Goal: Book appointment/travel/reservation

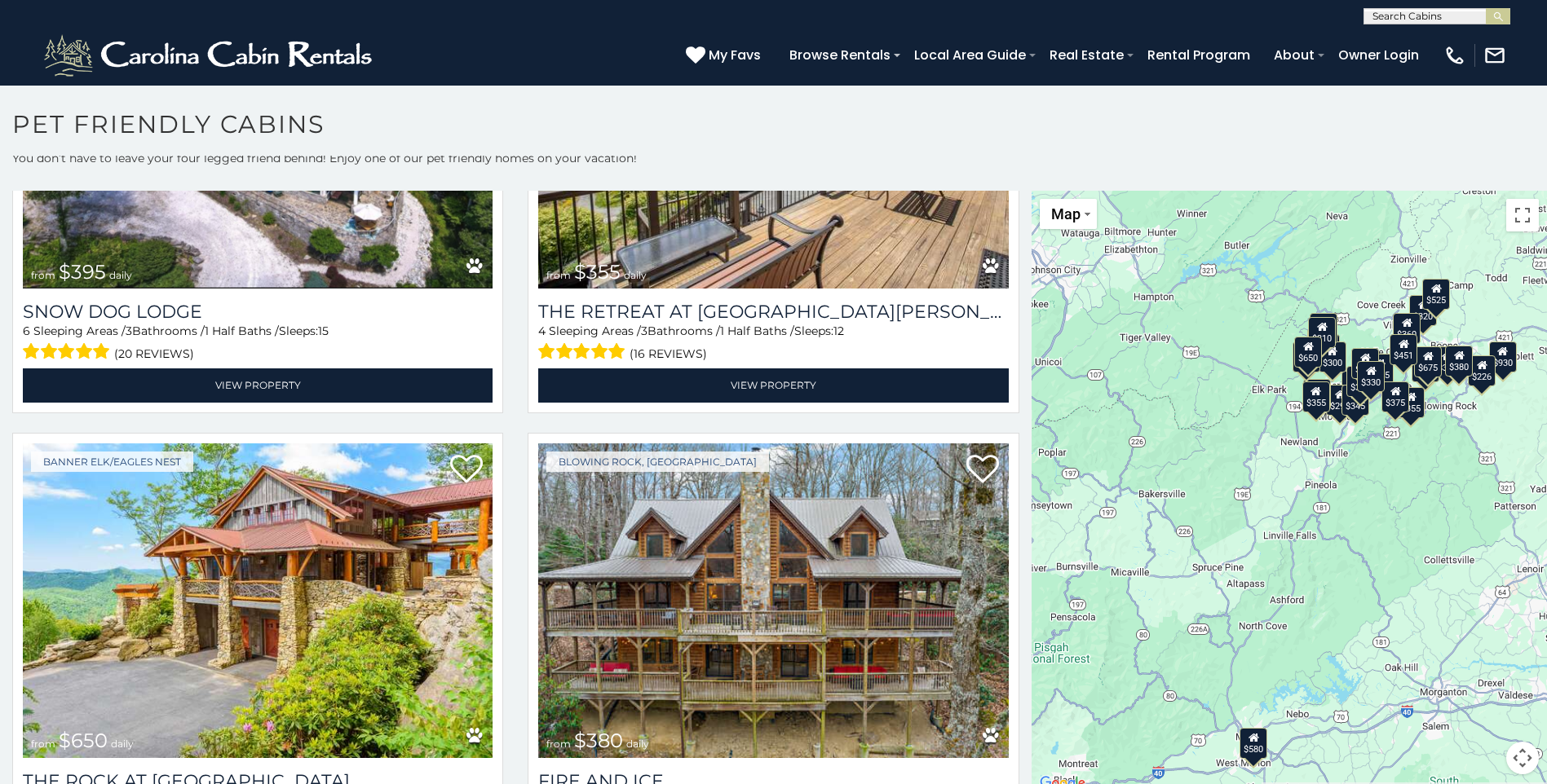
scroll to position [7, 0]
click at [1339, 590] on div "$580 $375 $325 $451 $460 $525 $315 $310 $315 $330 $395 $355 $650 $380 $675 $930…" at bounding box center [1289, 491] width 516 height 603
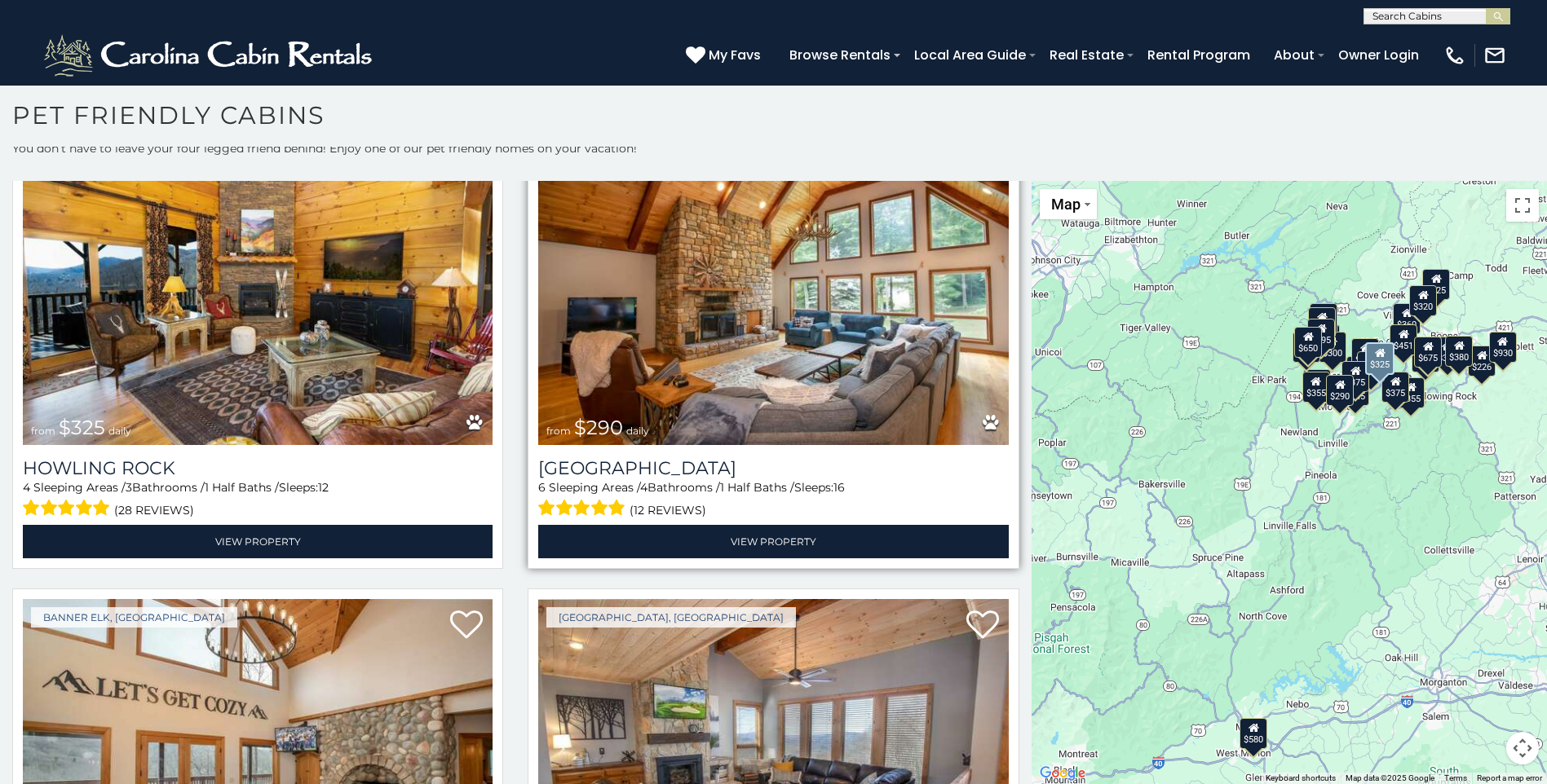
scroll to position [4321, 0]
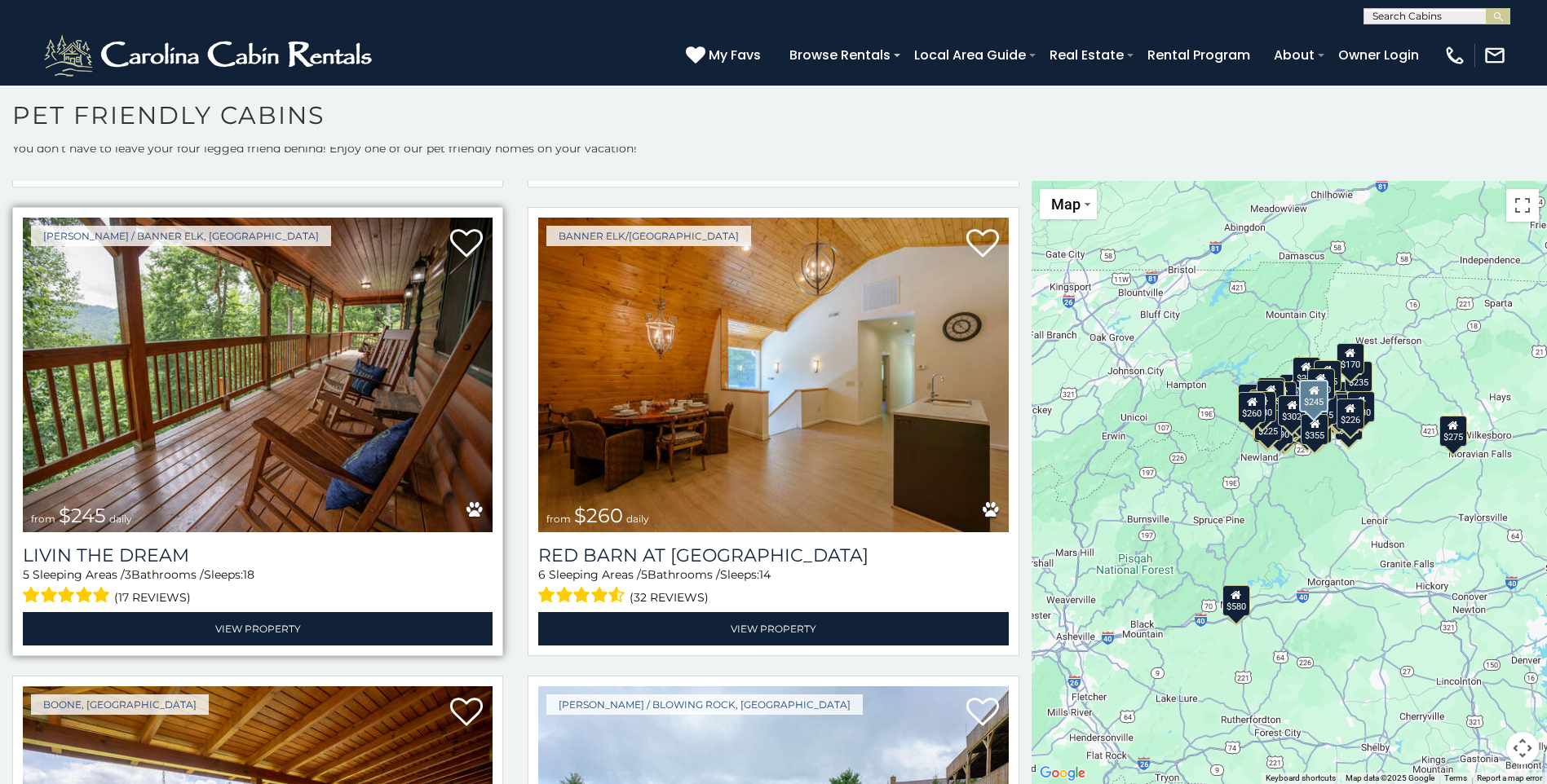
scroll to position [7052, 0]
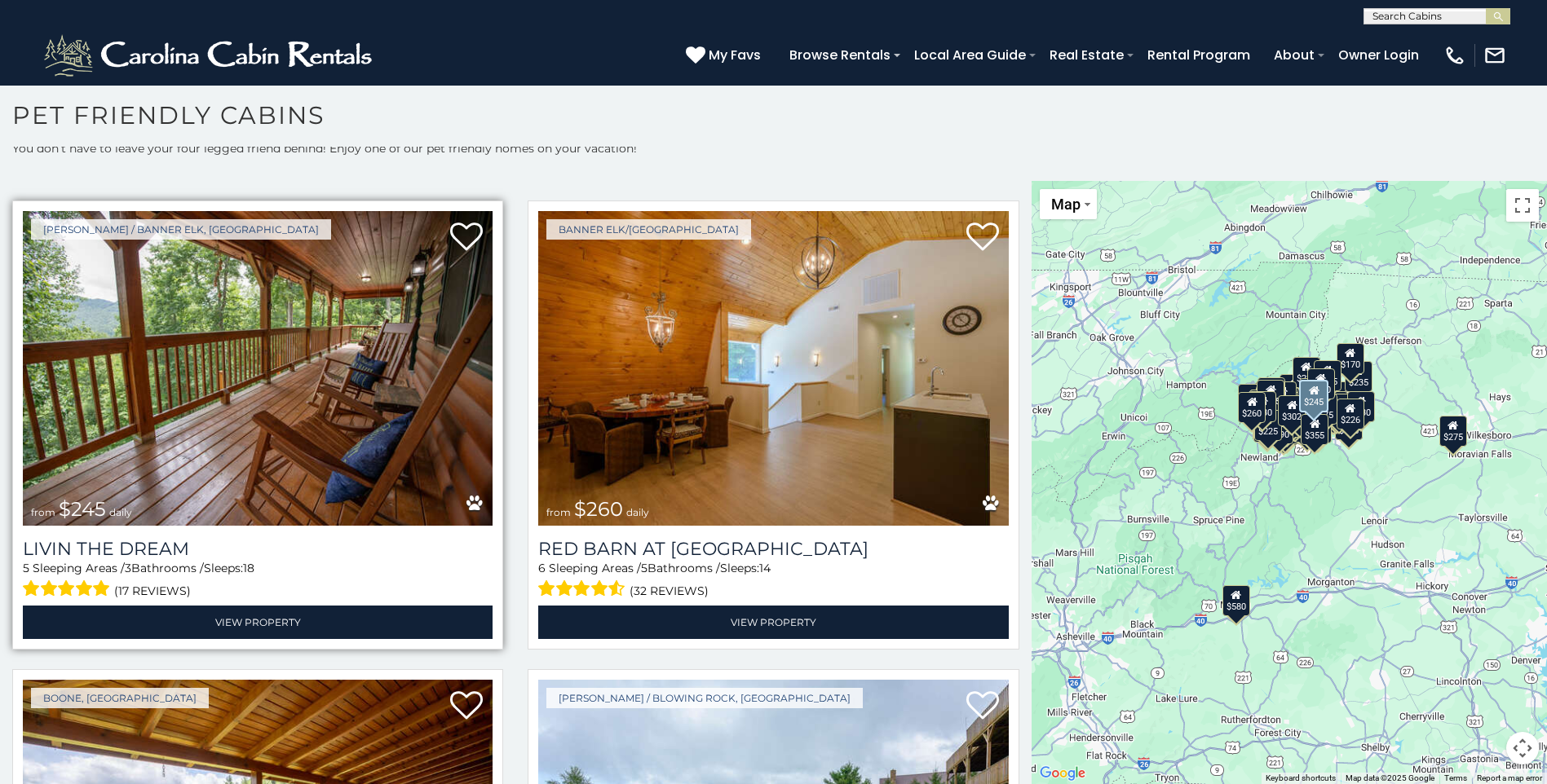
click at [336, 526] on div "Livin the Dream 5 Sleeping Areas / 3 Bathrooms / Sleeps: 18 (17 reviews) View P…" at bounding box center [258, 583] width 470 height 114
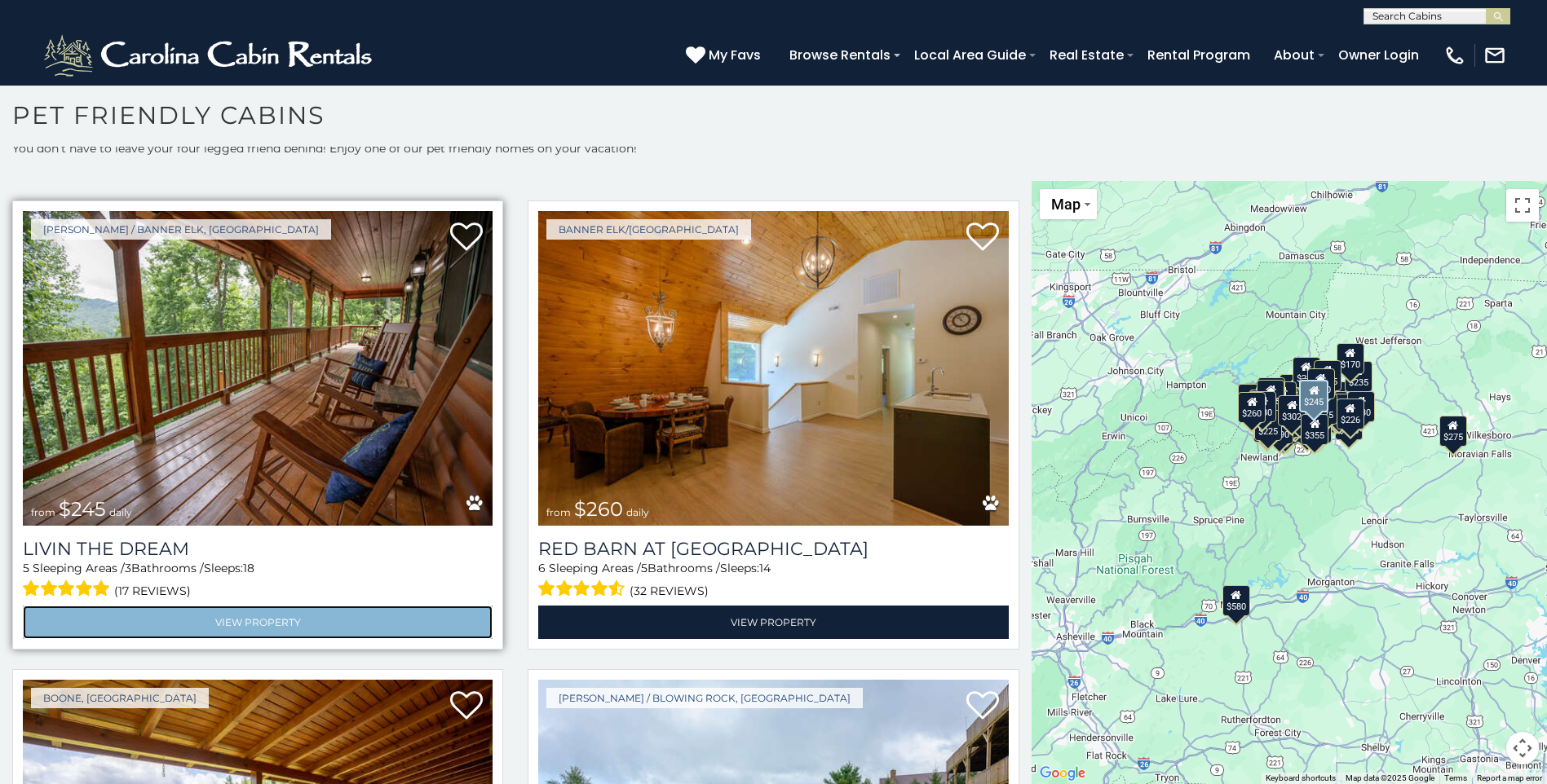
click at [240, 606] on link "View Property" at bounding box center [258, 622] width 470 height 34
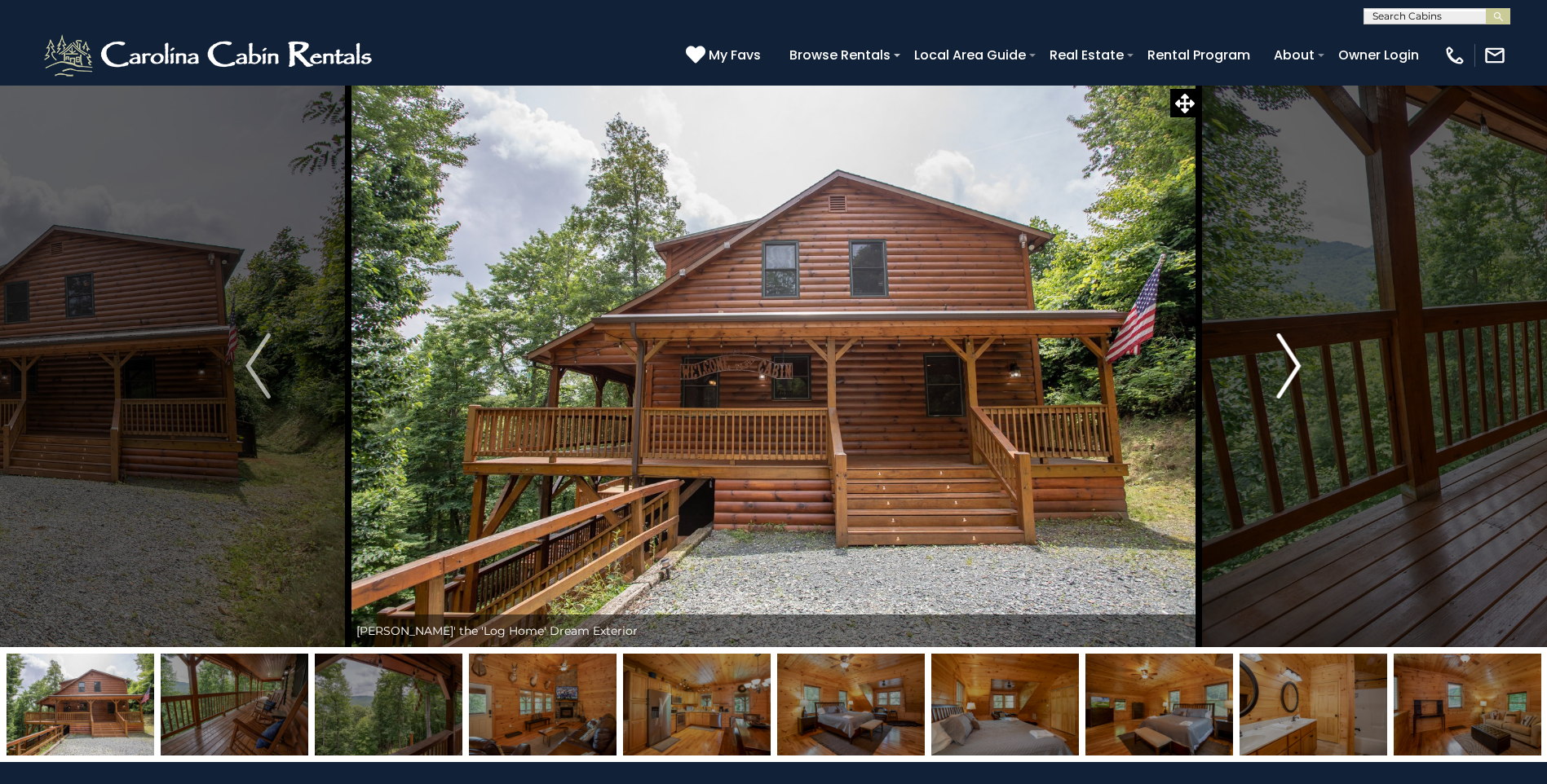
click at [1292, 373] on img "Next" at bounding box center [1289, 366] width 24 height 65
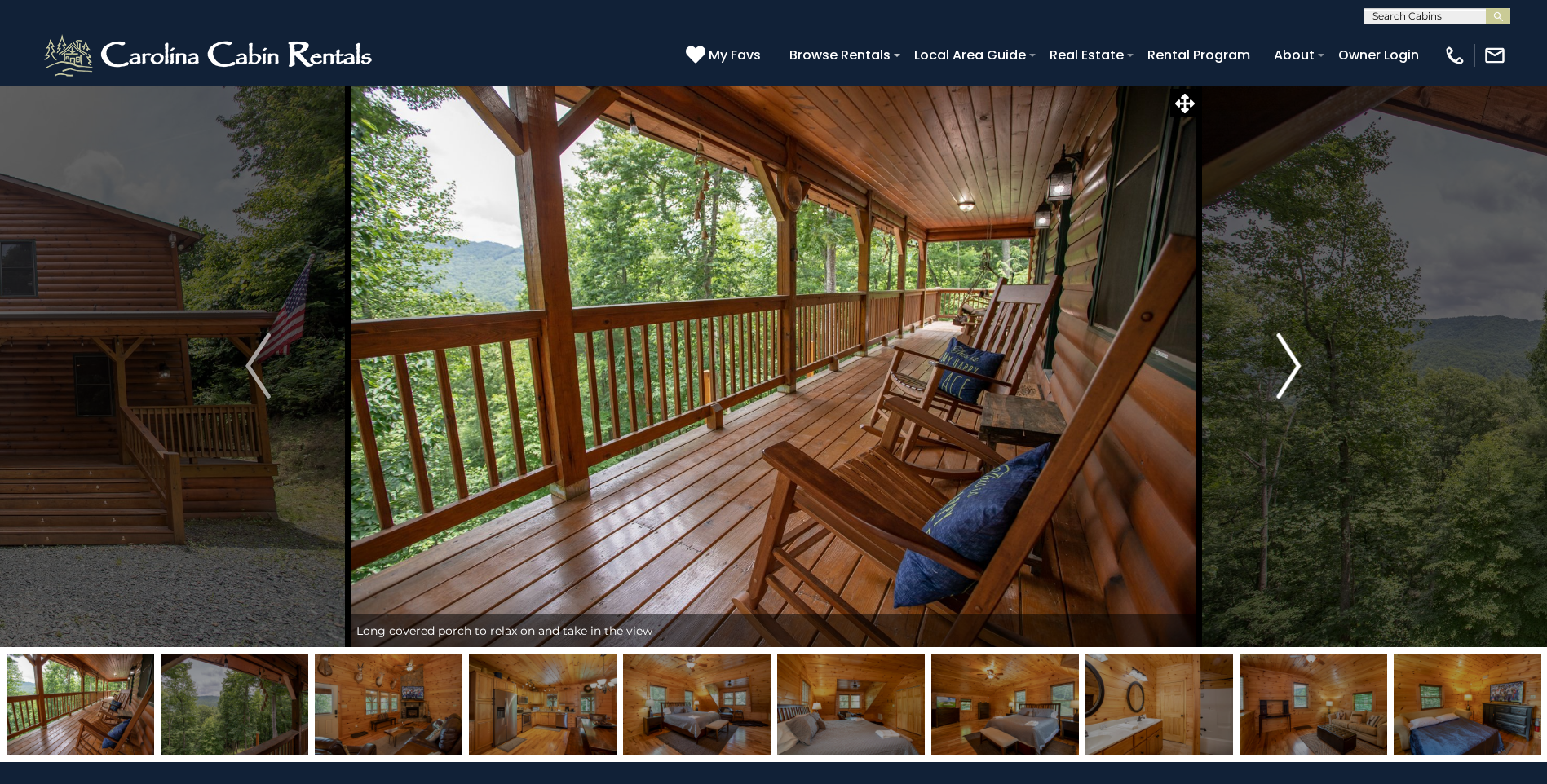
click at [1292, 373] on img "Next" at bounding box center [1289, 366] width 24 height 65
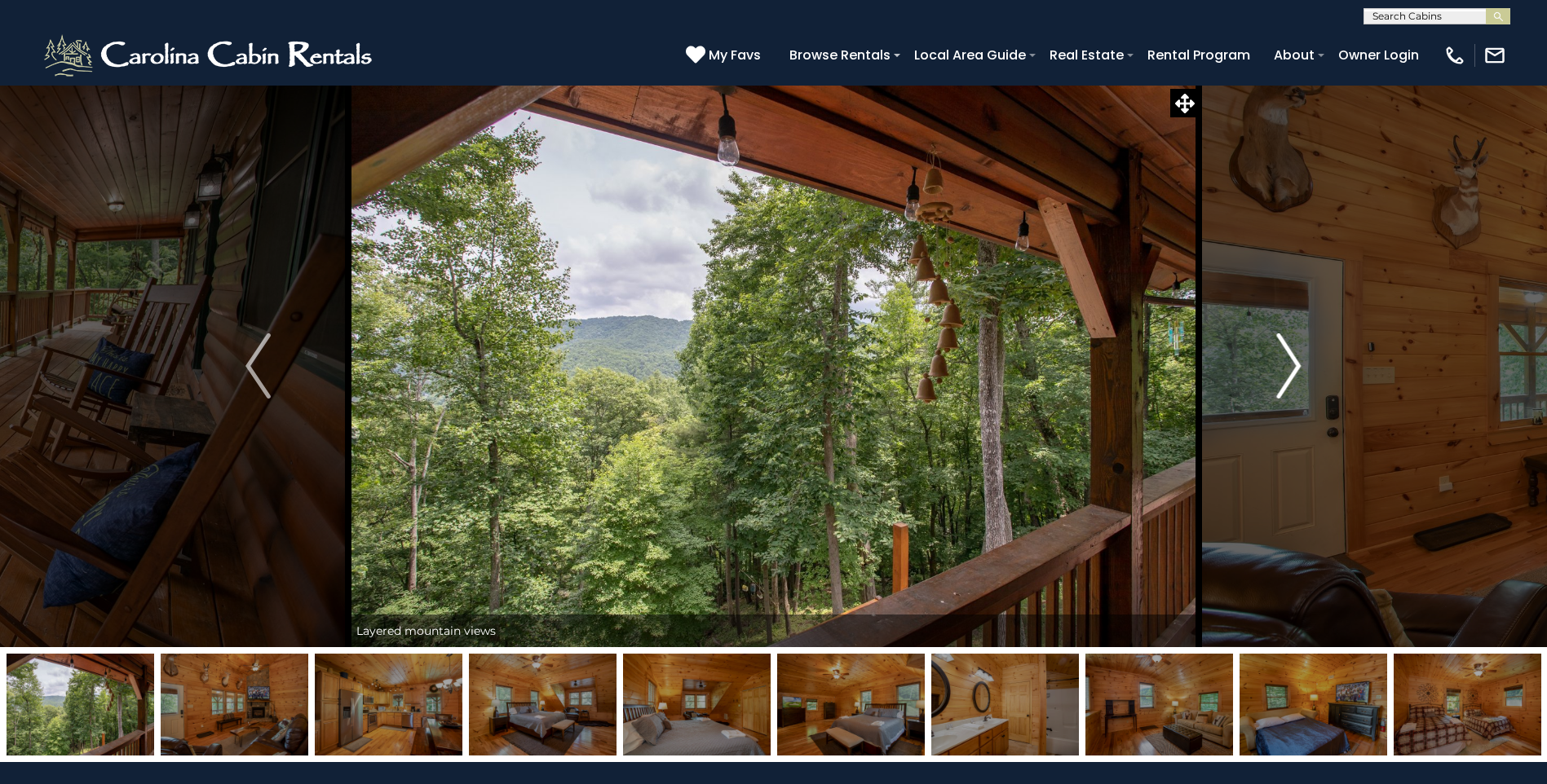
click at [1296, 373] on img "Next" at bounding box center [1289, 366] width 24 height 65
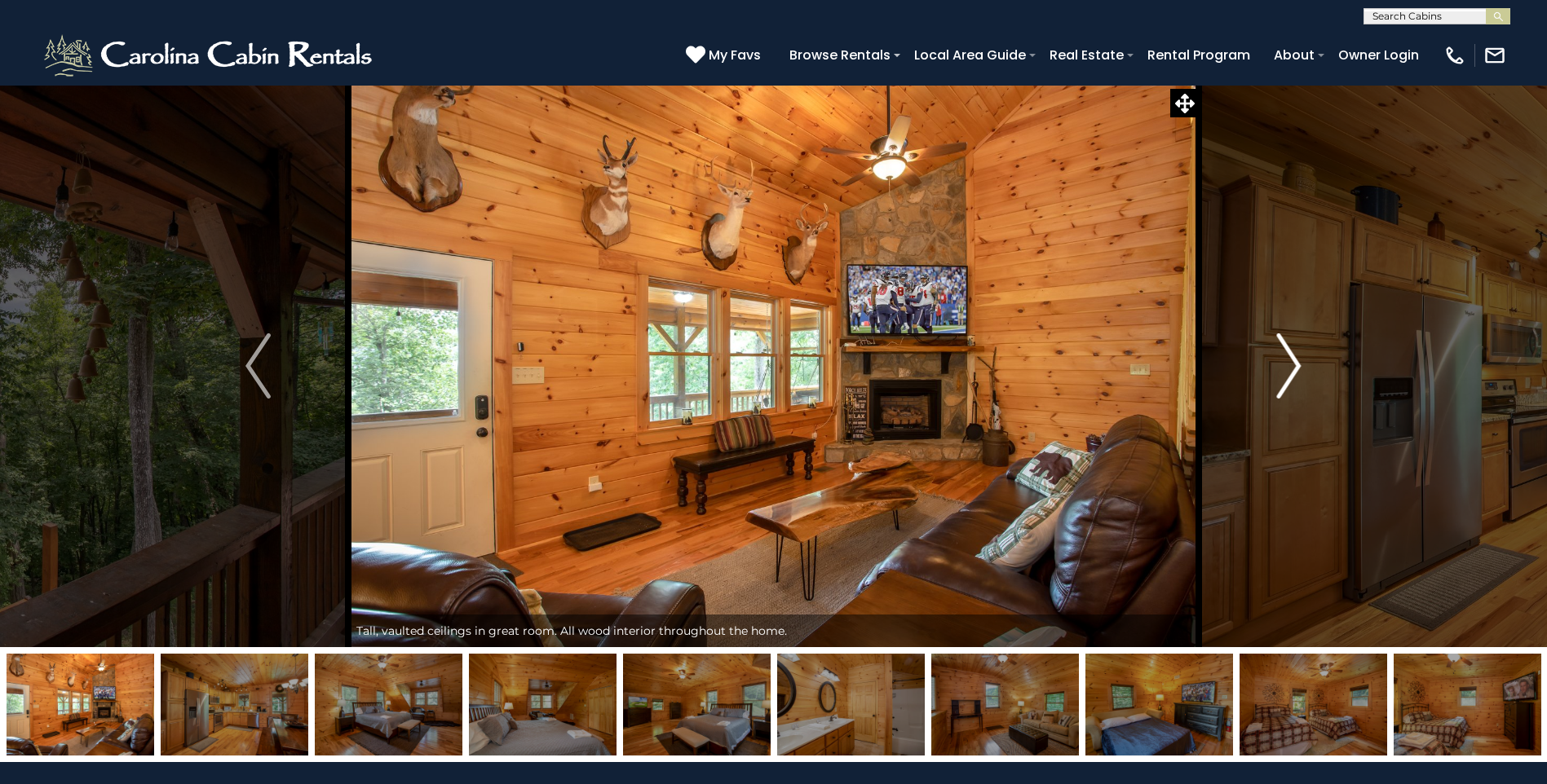
click at [1298, 373] on img "Next" at bounding box center [1289, 366] width 24 height 65
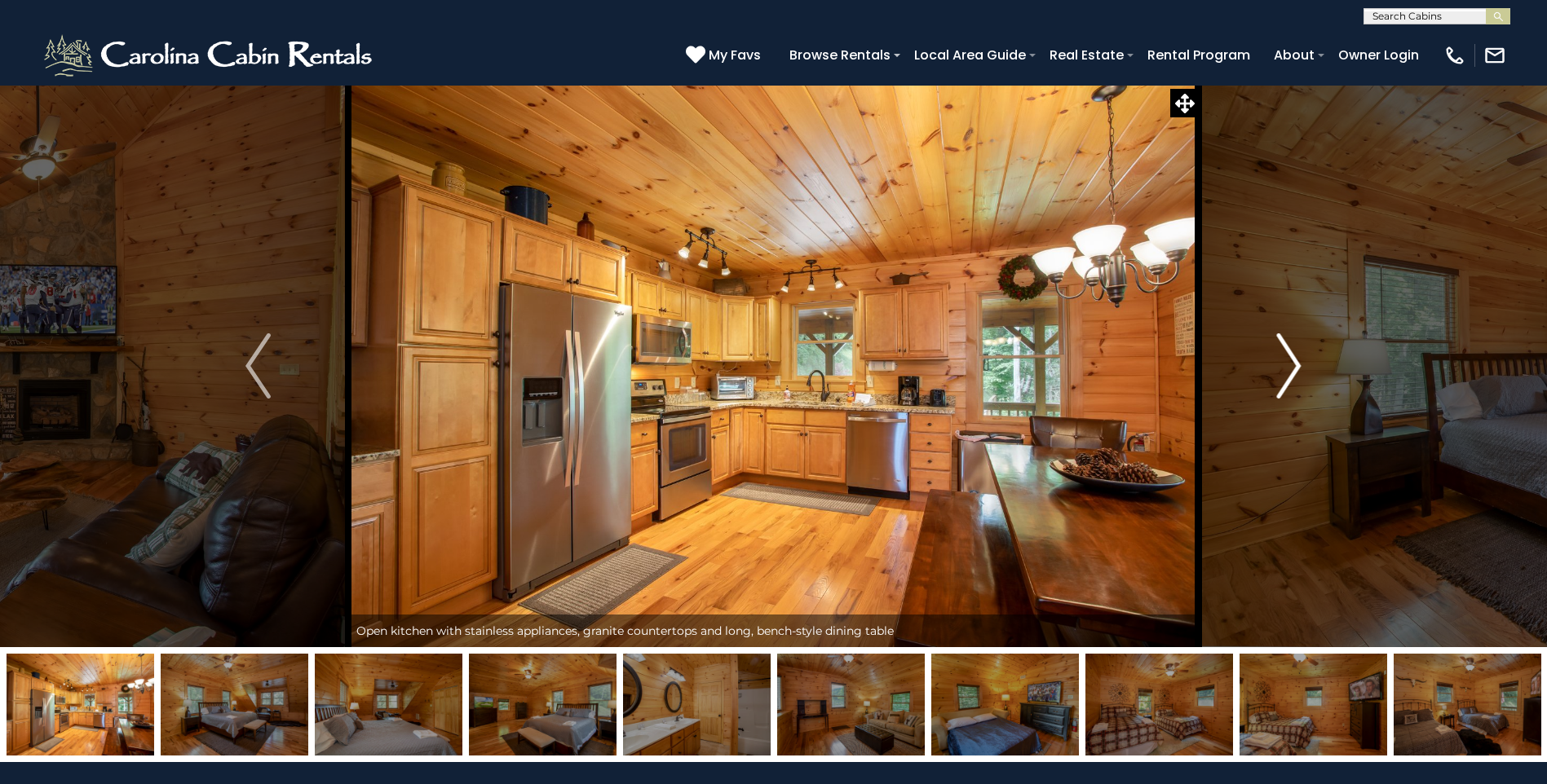
click at [1298, 373] on img "Next" at bounding box center [1289, 366] width 24 height 65
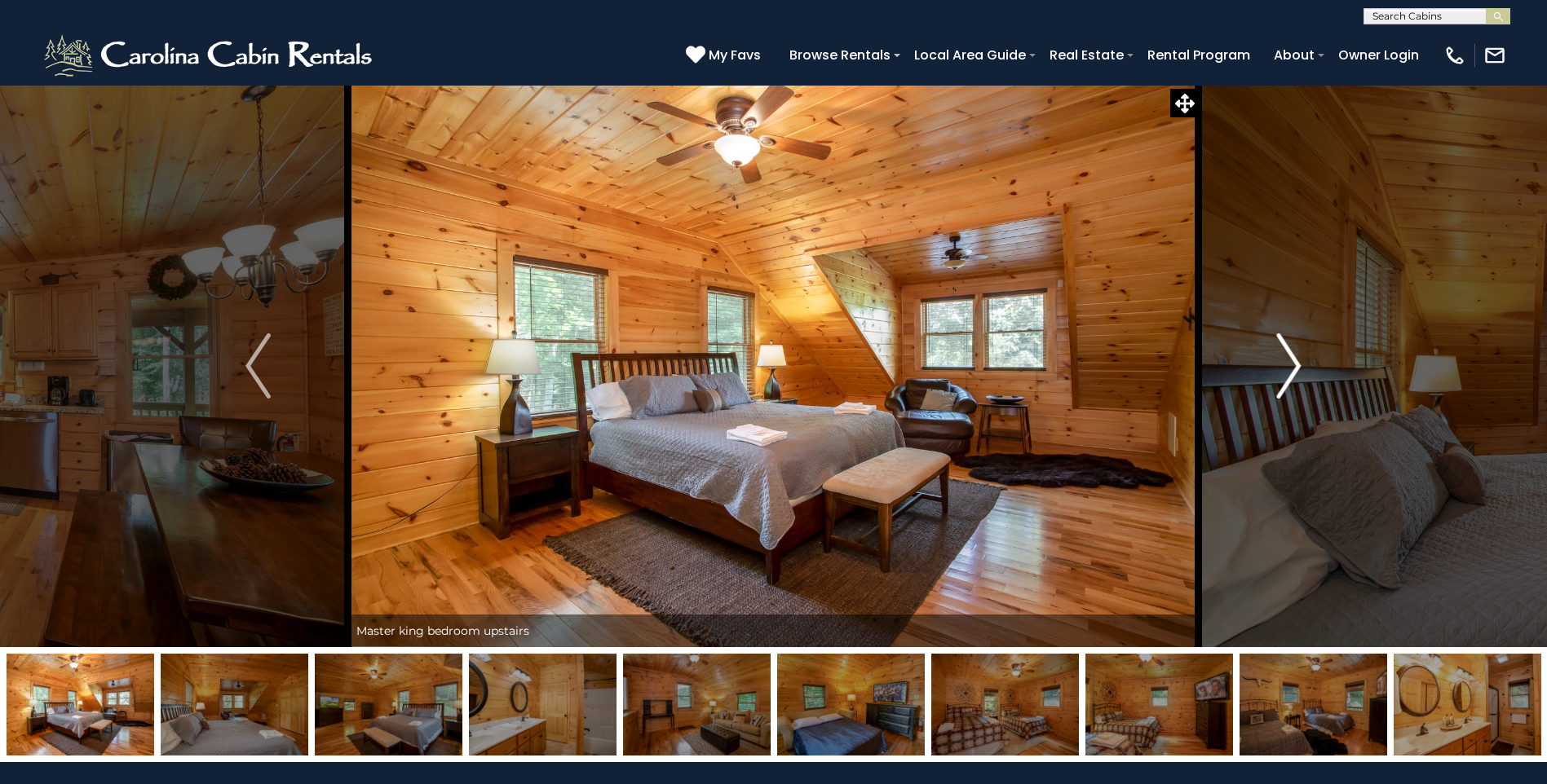
click at [1298, 373] on img "Next" at bounding box center [1289, 366] width 24 height 65
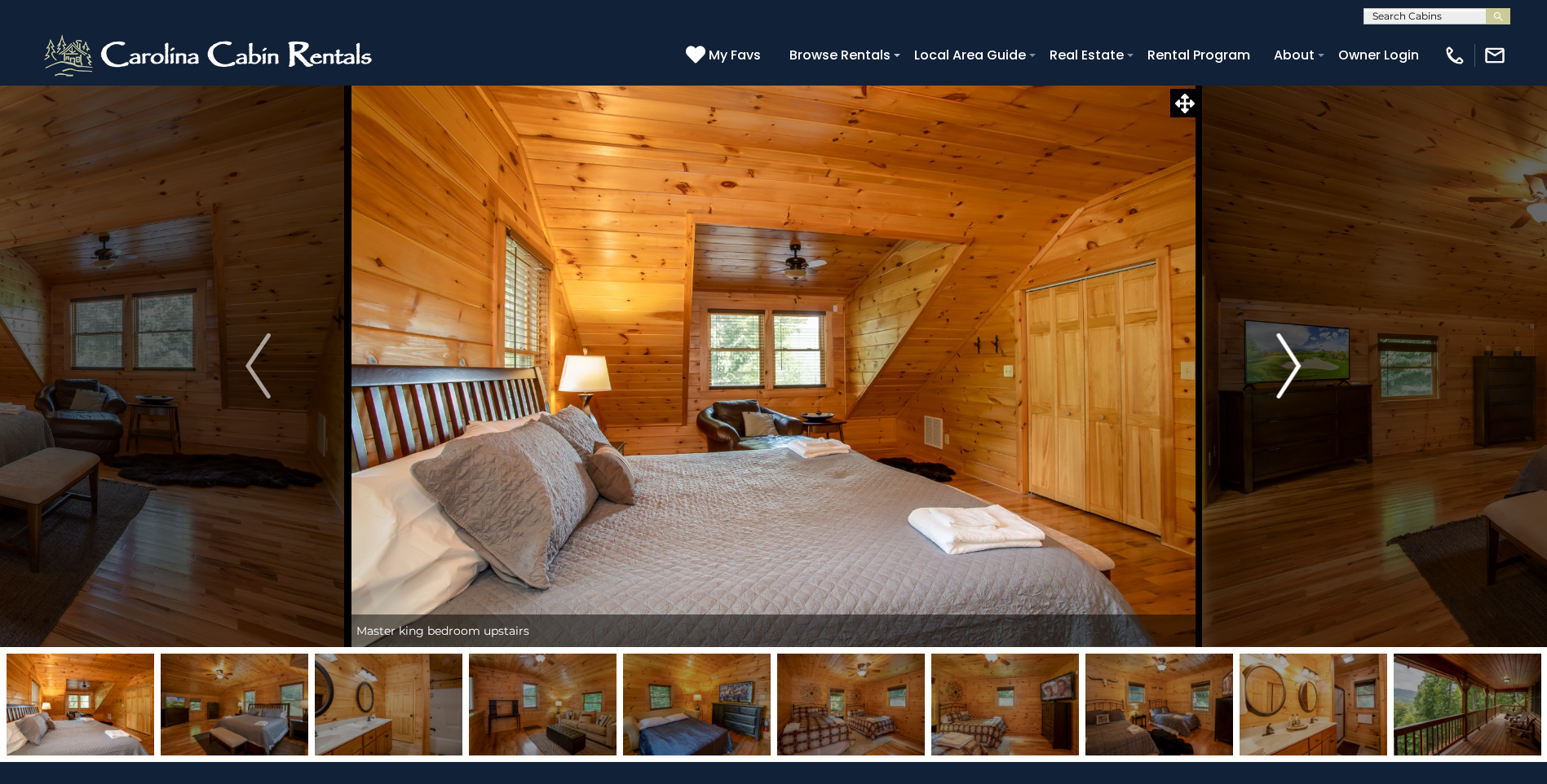
click at [1298, 373] on img "Next" at bounding box center [1289, 366] width 24 height 65
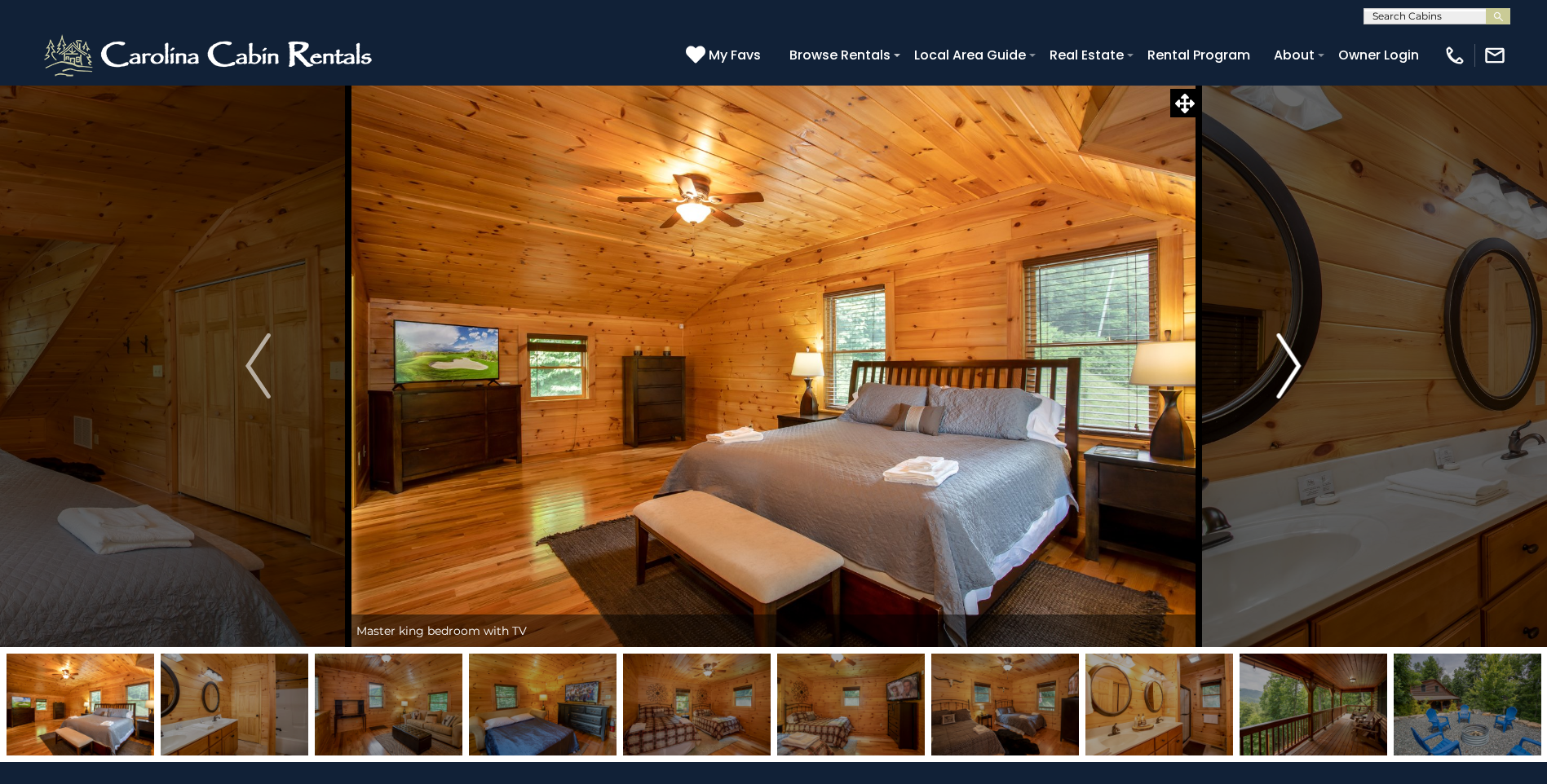
click at [1298, 373] on img "Next" at bounding box center [1289, 366] width 24 height 65
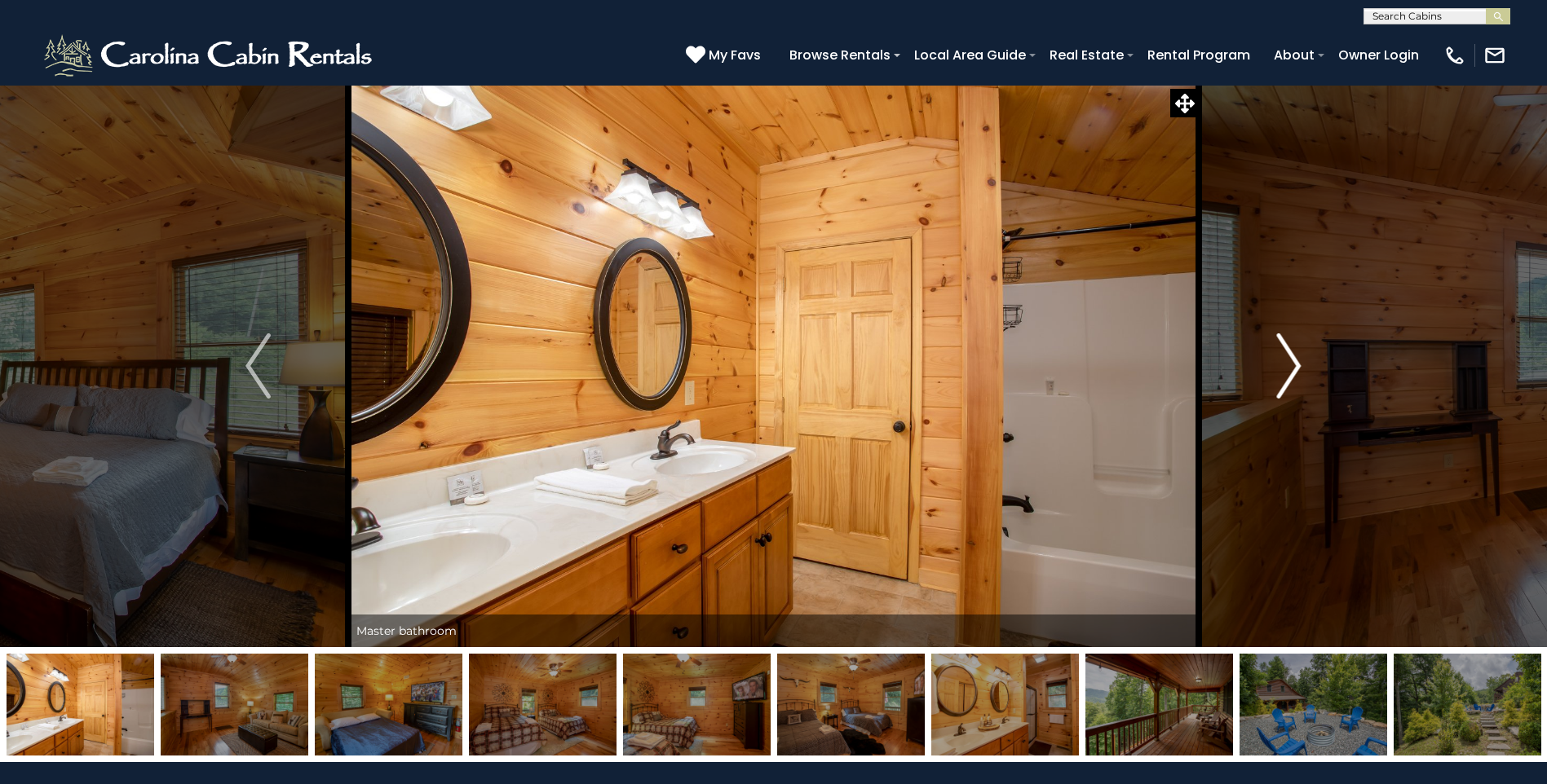
click at [1298, 356] on img "Next" at bounding box center [1289, 366] width 24 height 65
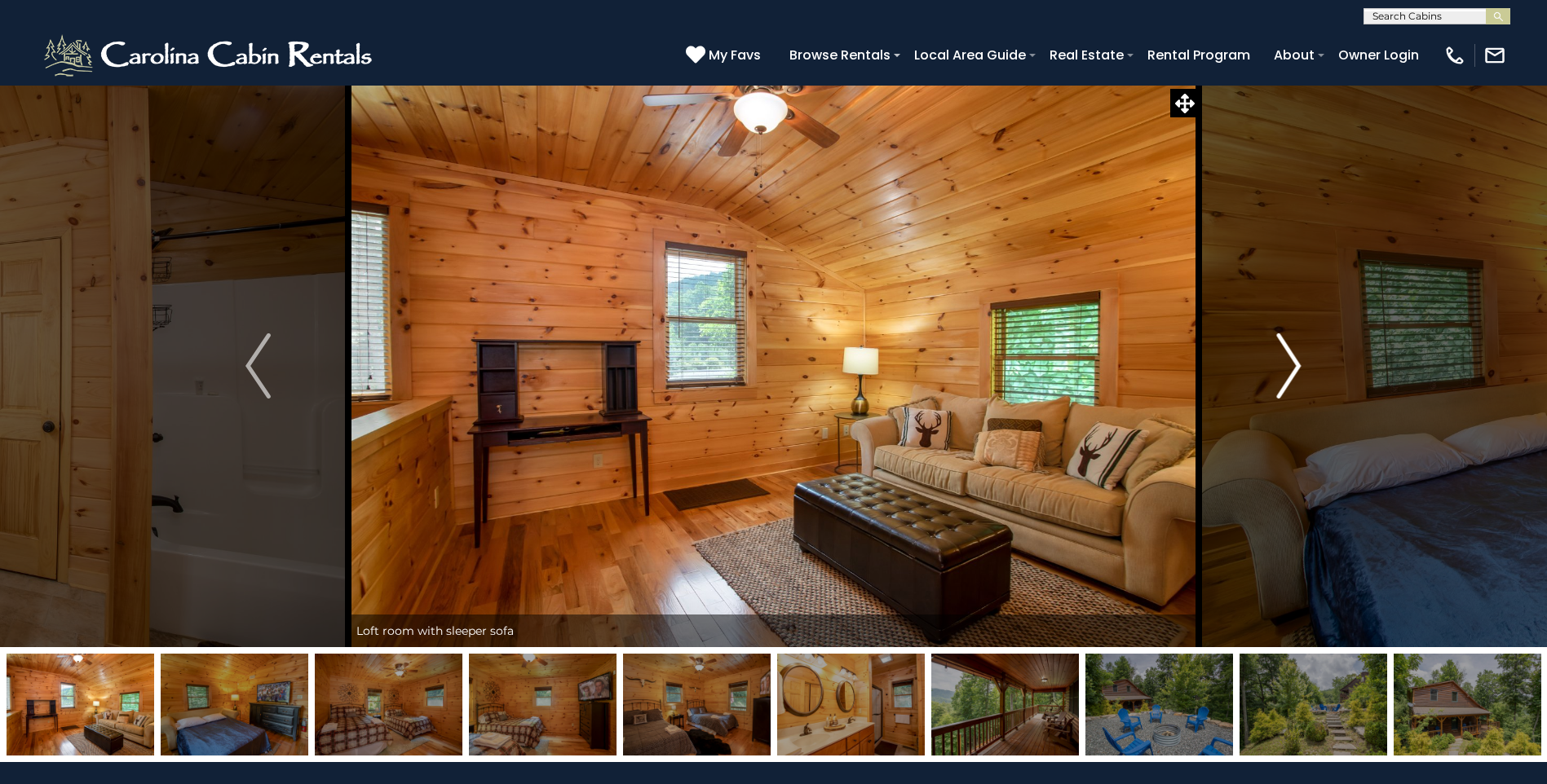
click at [1297, 356] on img "Next" at bounding box center [1289, 366] width 24 height 65
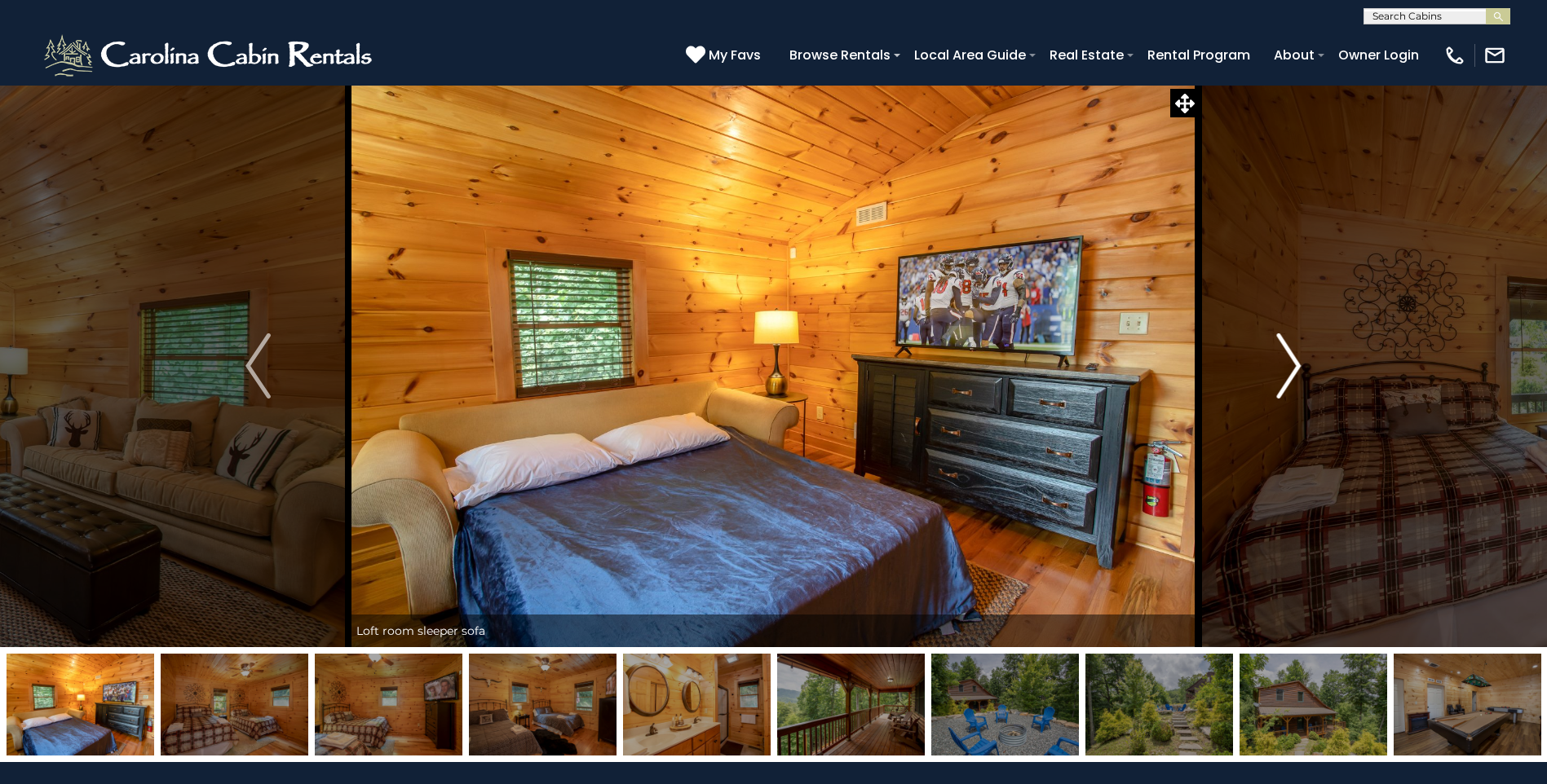
click at [1294, 360] on img "Next" at bounding box center [1289, 366] width 24 height 65
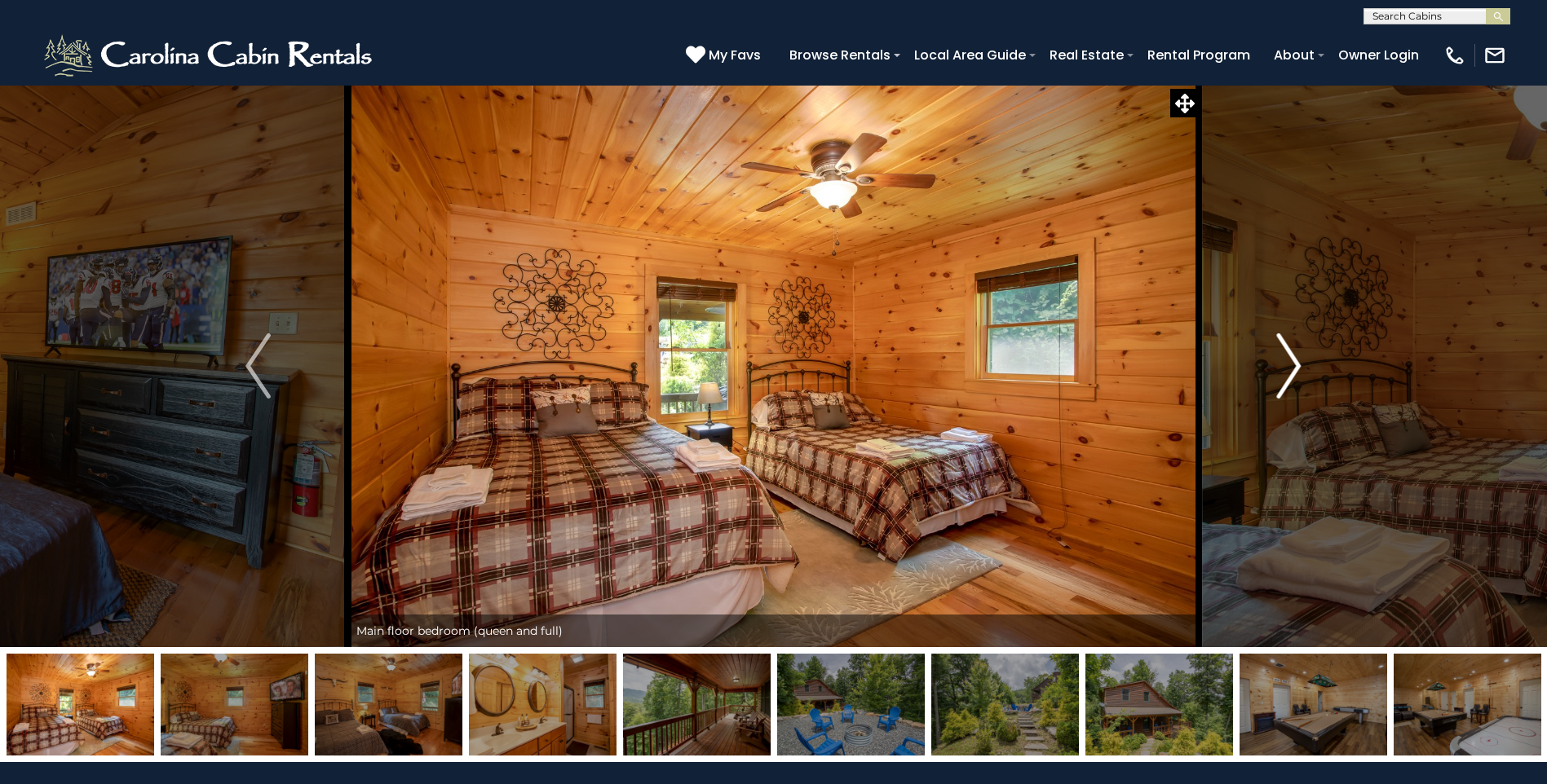
click at [1294, 360] on img "Next" at bounding box center [1289, 366] width 24 height 65
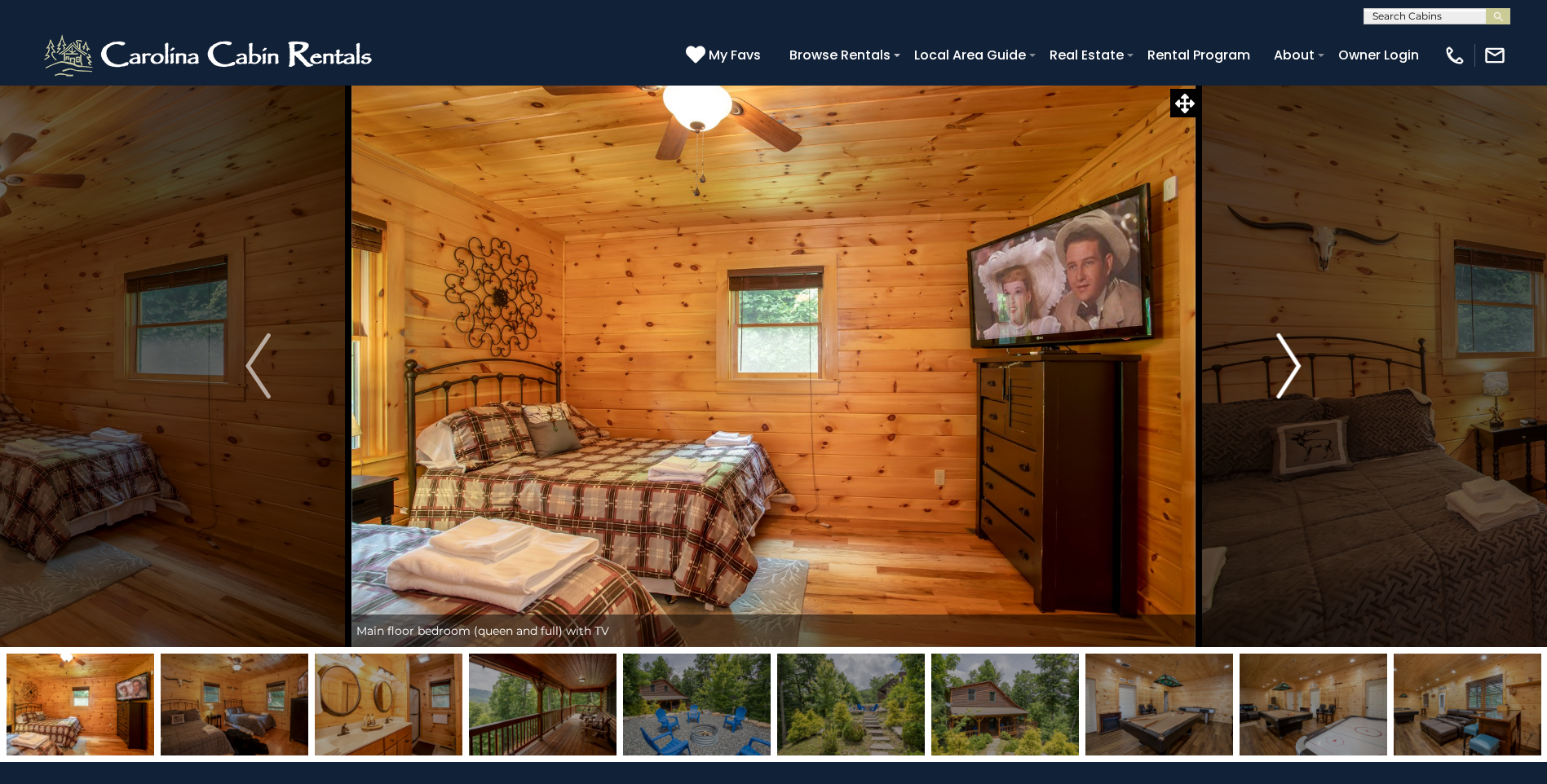
click at [1294, 360] on img "Next" at bounding box center [1289, 366] width 24 height 65
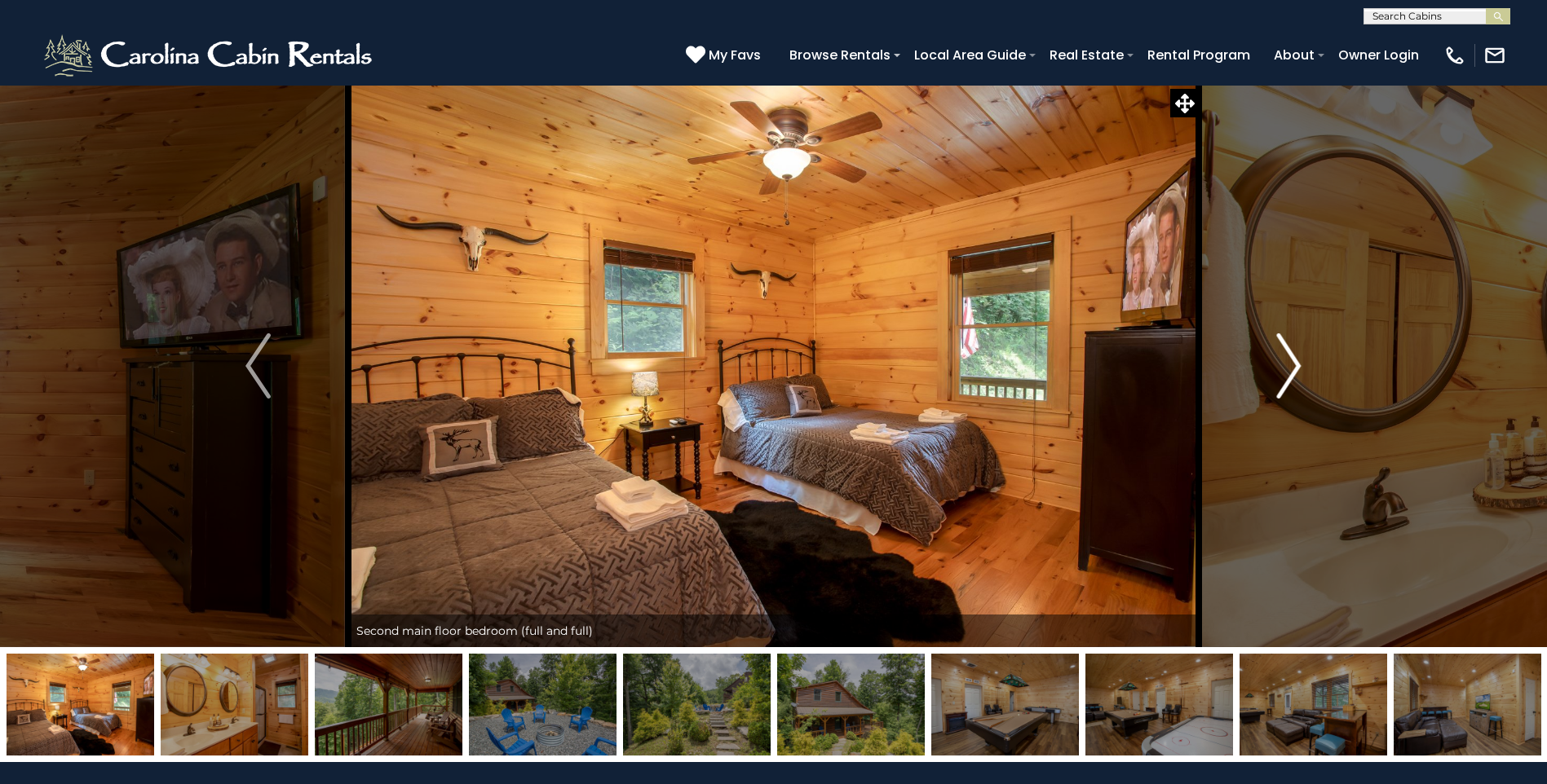
click at [1294, 360] on img "Next" at bounding box center [1289, 366] width 24 height 65
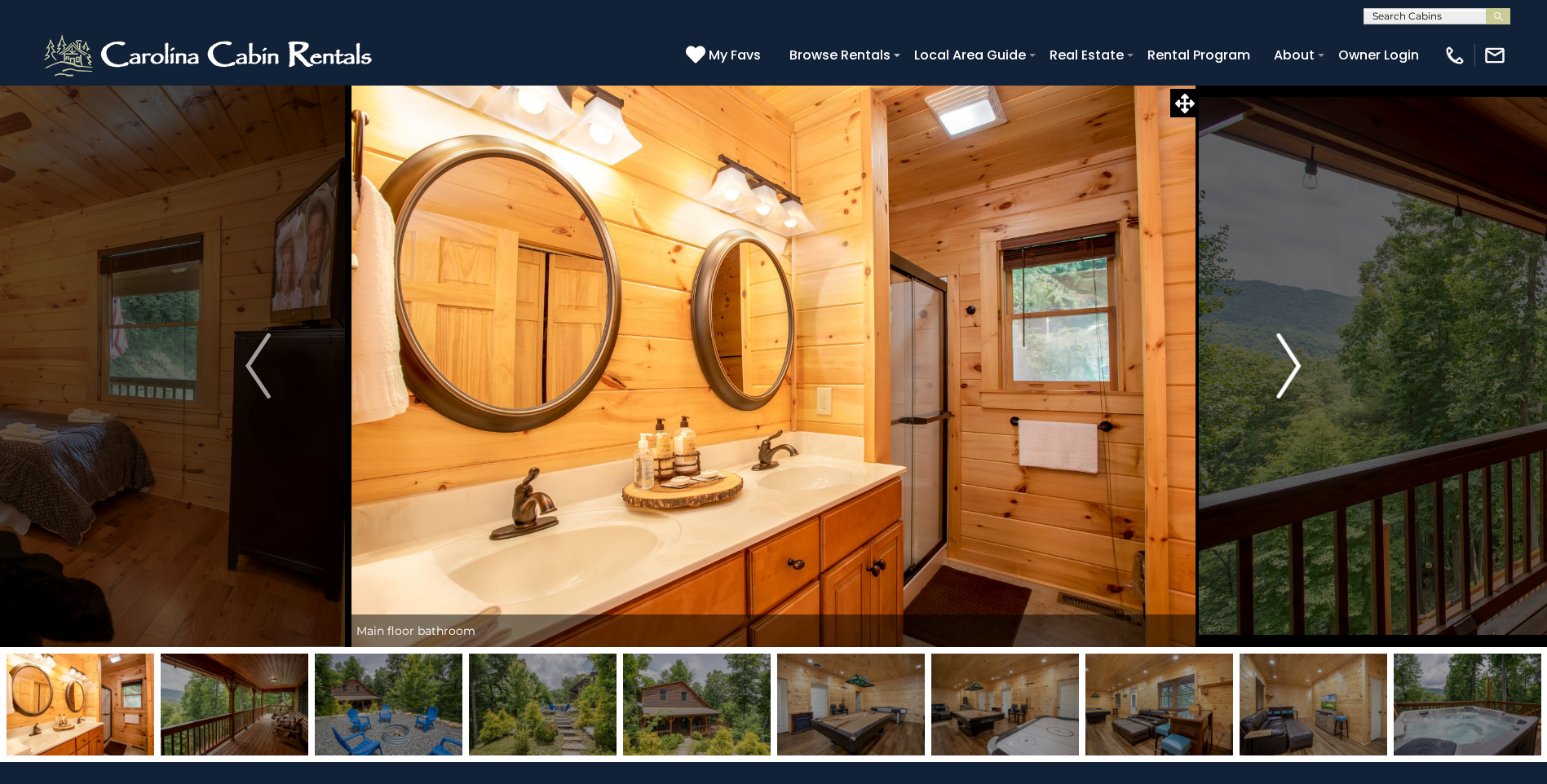
click at [1294, 360] on img "Next" at bounding box center [1289, 366] width 24 height 65
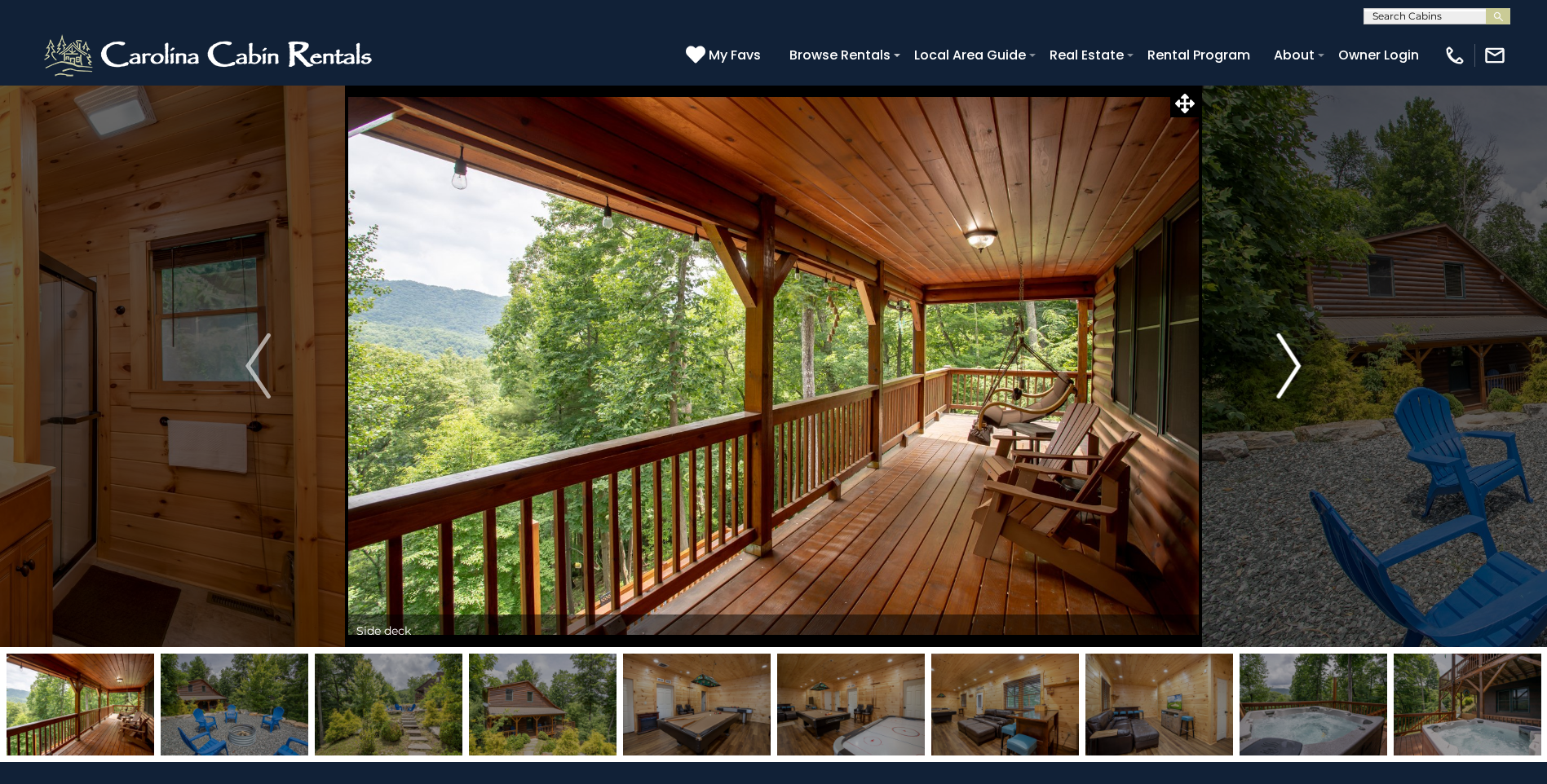
click at [1294, 360] on img "Next" at bounding box center [1289, 366] width 24 height 65
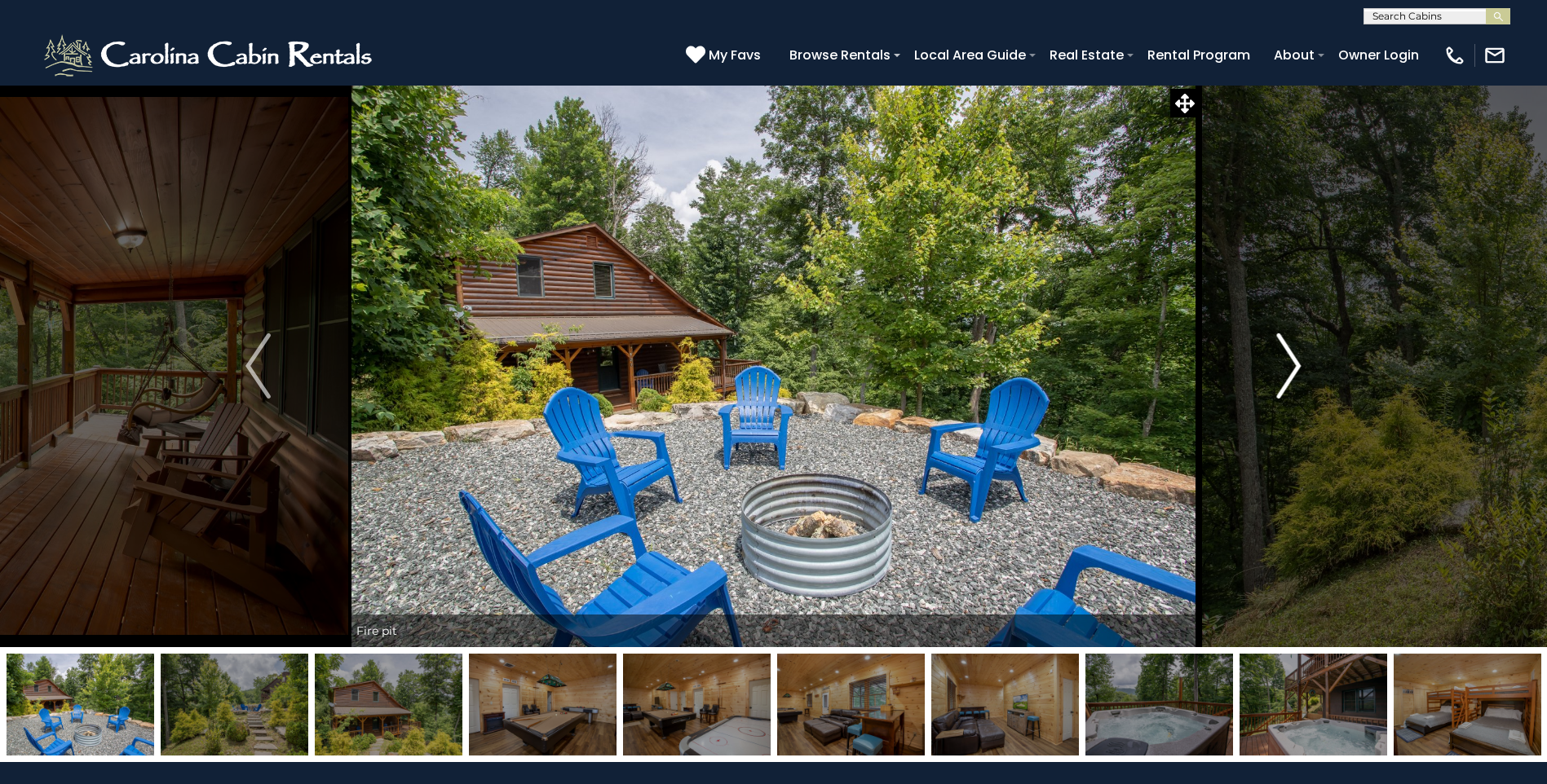
click at [1294, 360] on img "Next" at bounding box center [1289, 366] width 24 height 65
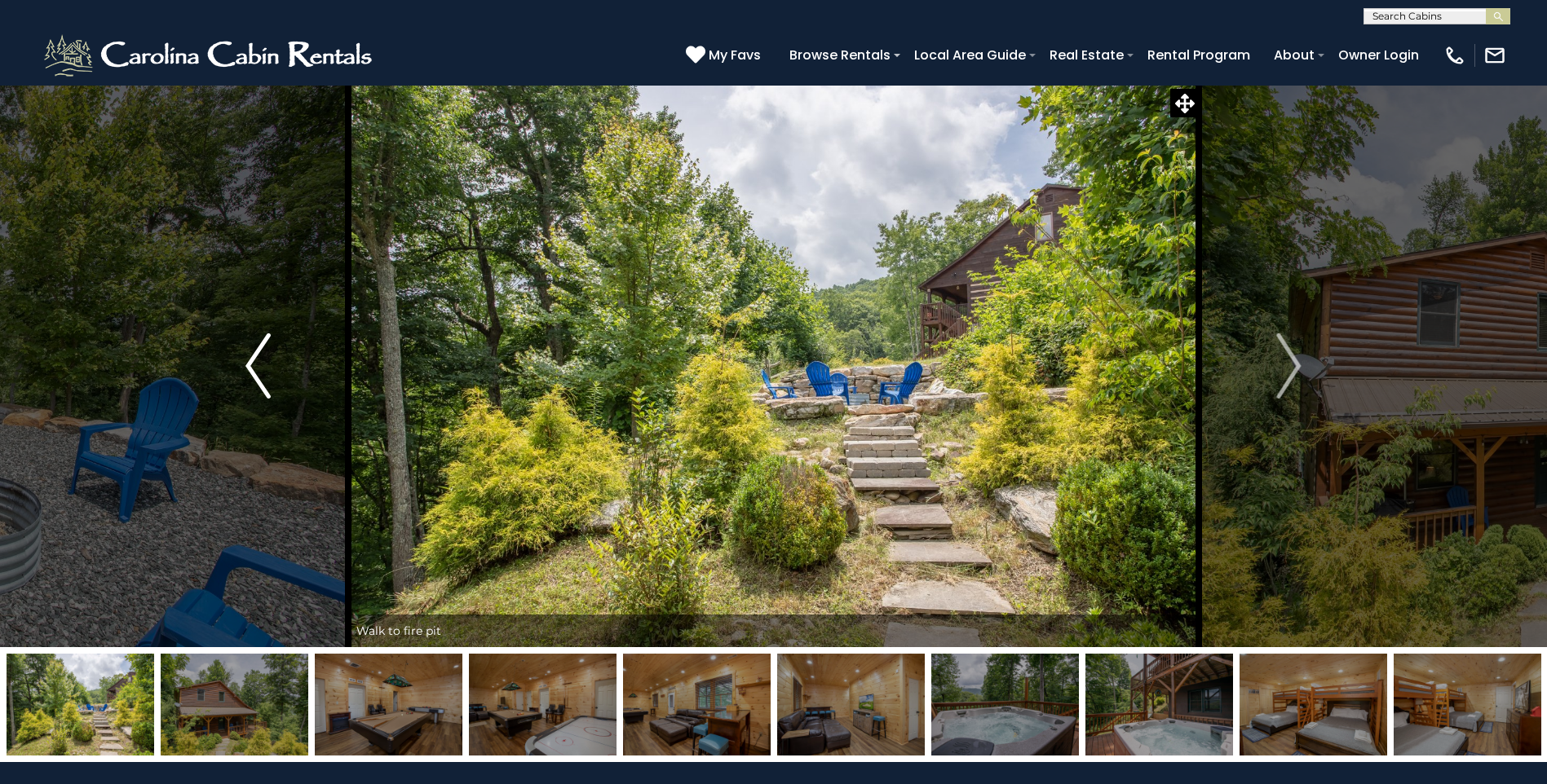
click at [263, 362] on img "Previous" at bounding box center [257, 366] width 24 height 65
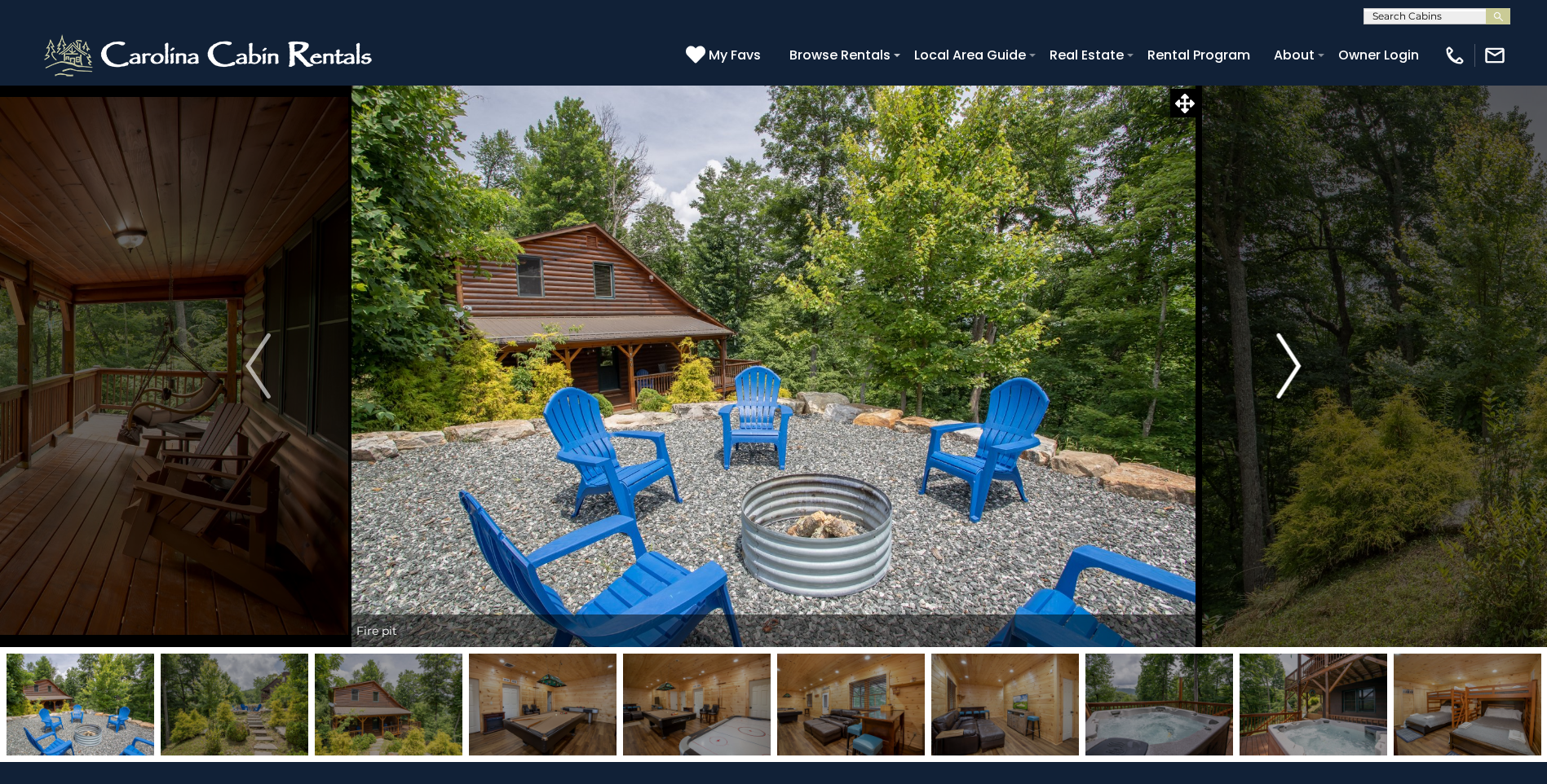
click at [1303, 379] on button "Next" at bounding box center [1289, 367] width 179 height 563
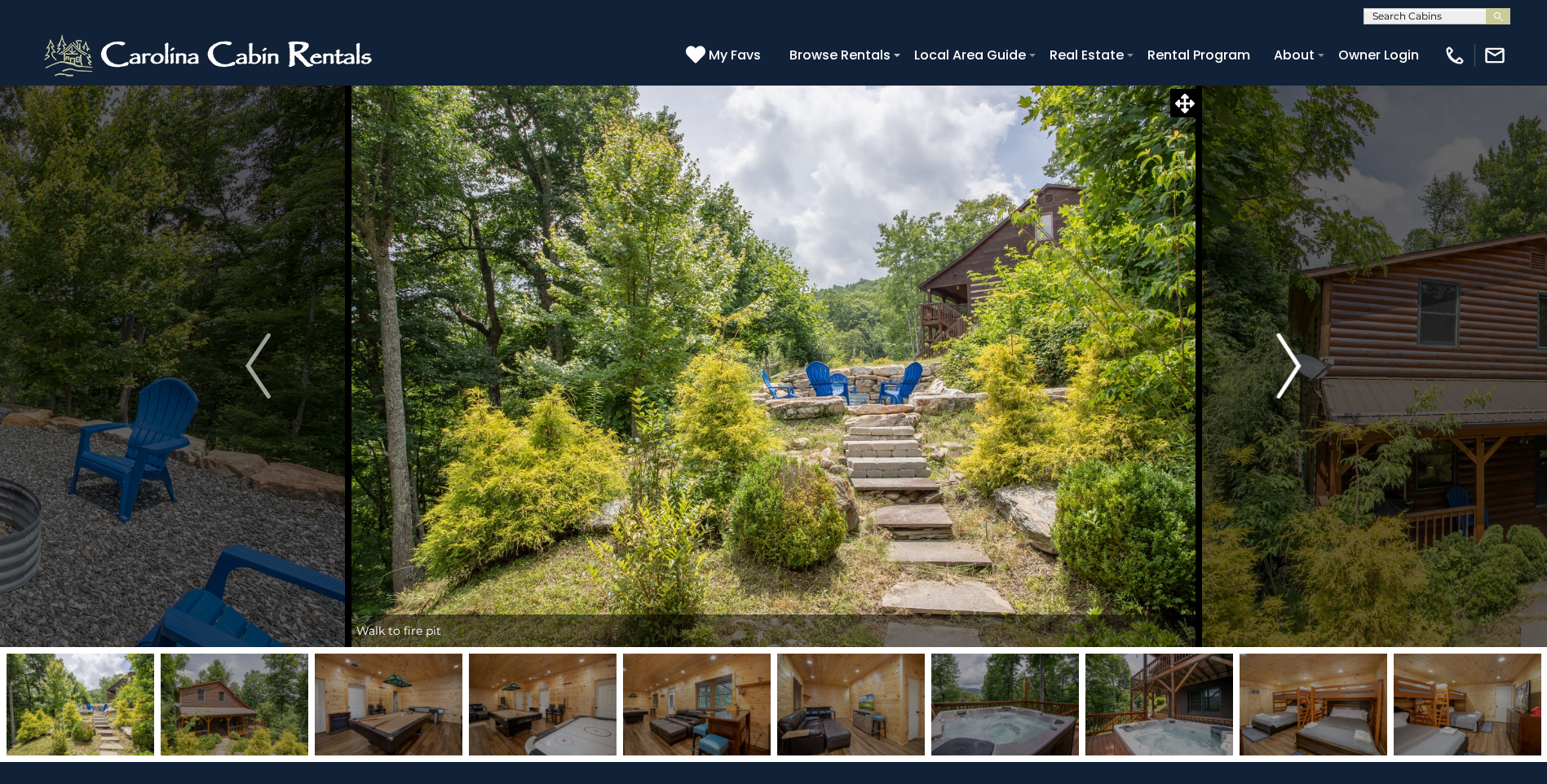
click at [1303, 378] on button "Next" at bounding box center [1289, 367] width 179 height 563
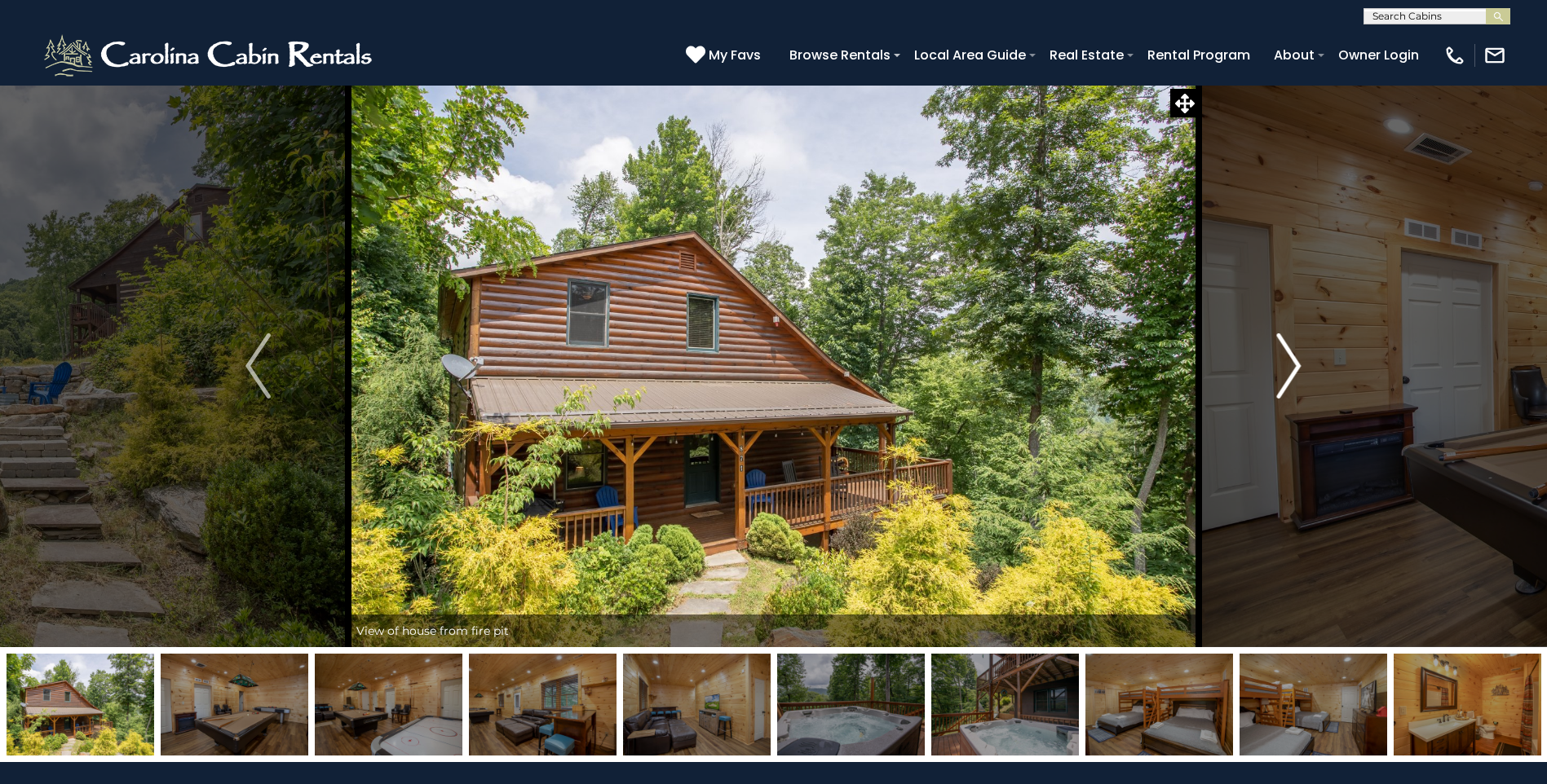
click at [1301, 367] on img "Next" at bounding box center [1289, 366] width 24 height 65
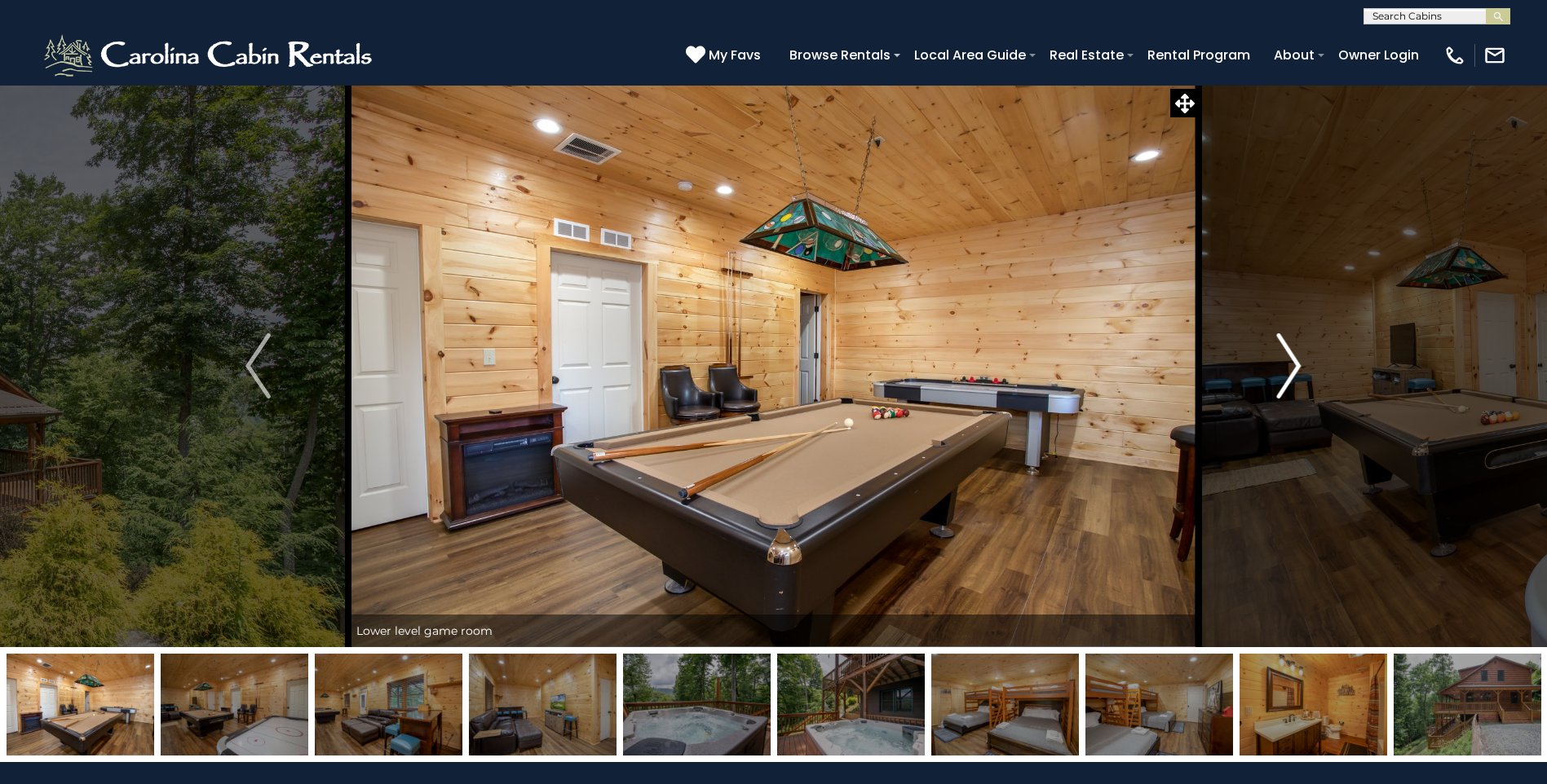
click at [1298, 363] on img "Next" at bounding box center [1289, 366] width 24 height 65
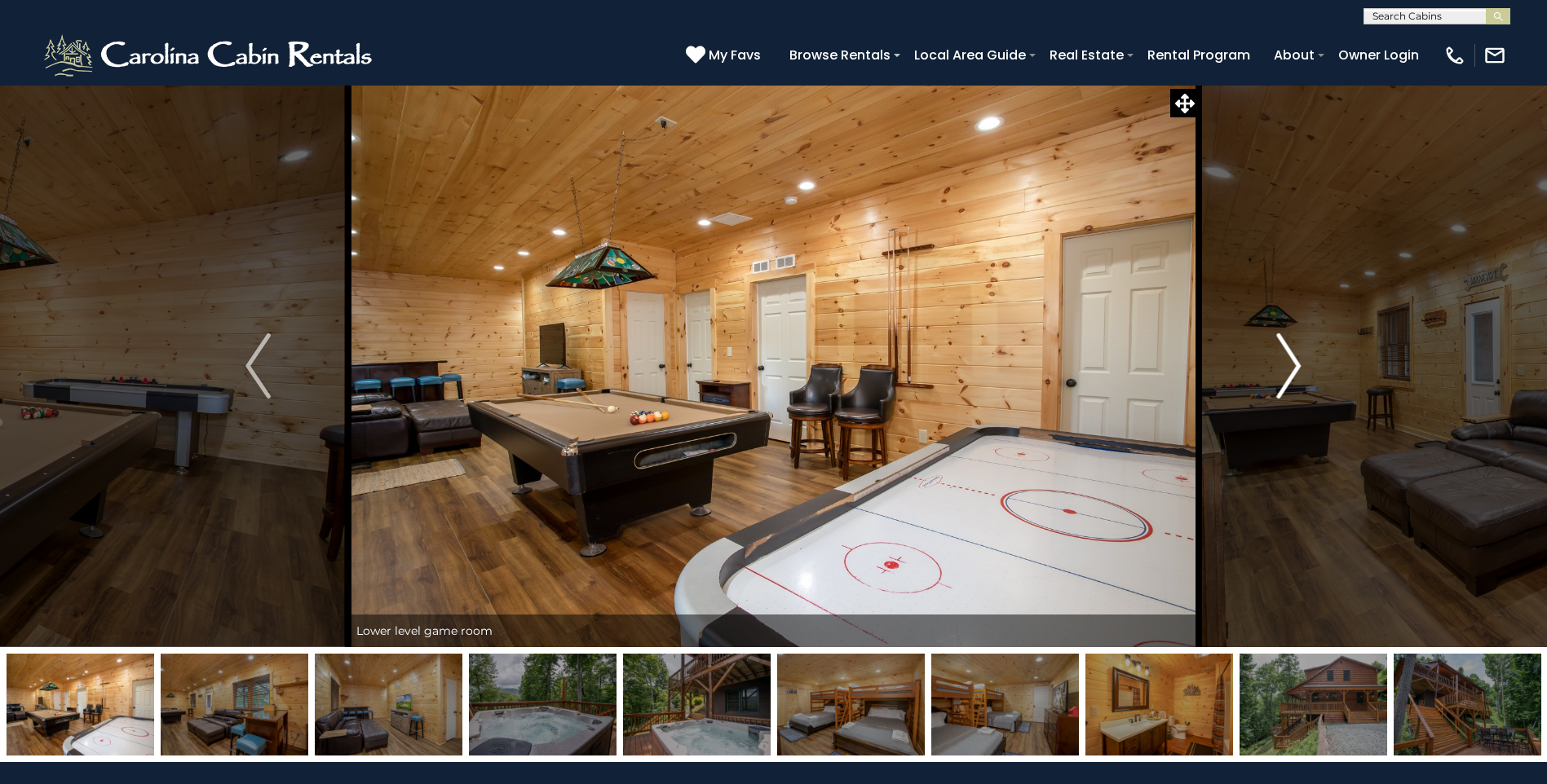
click at [1298, 363] on img "Next" at bounding box center [1289, 366] width 24 height 65
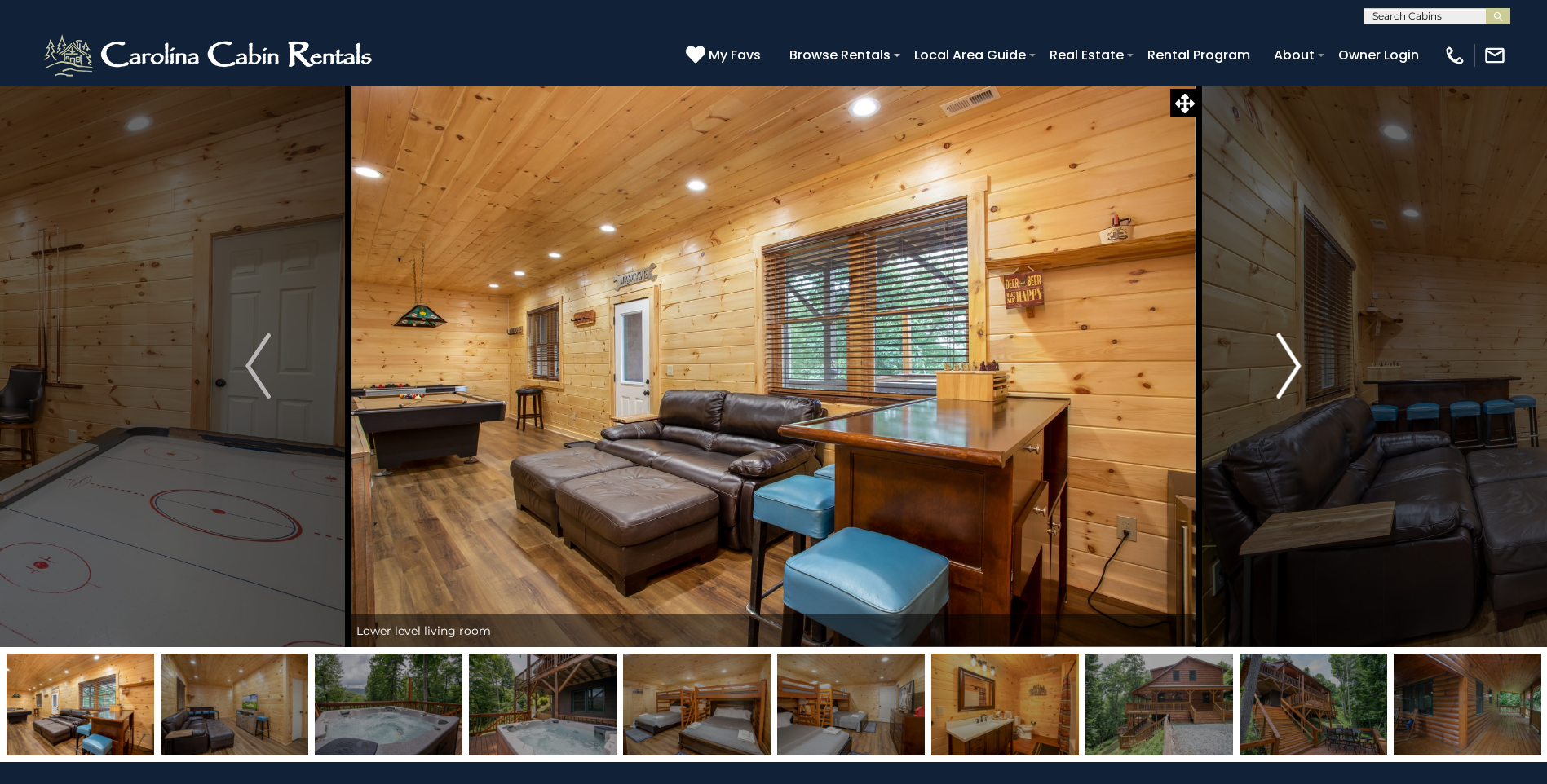
click at [1298, 363] on img "Next" at bounding box center [1289, 366] width 24 height 65
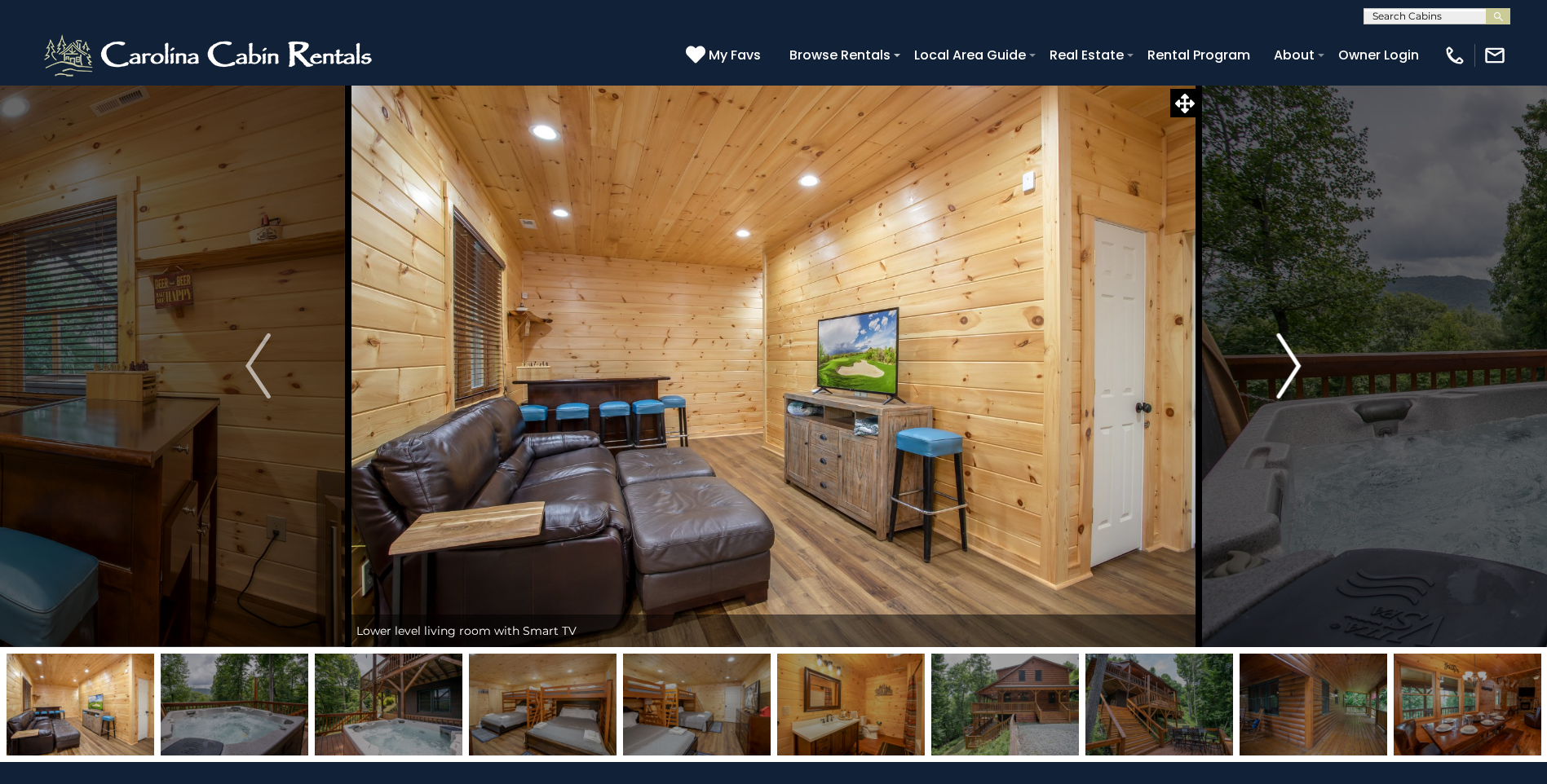
click at [1298, 363] on img "Next" at bounding box center [1289, 366] width 24 height 65
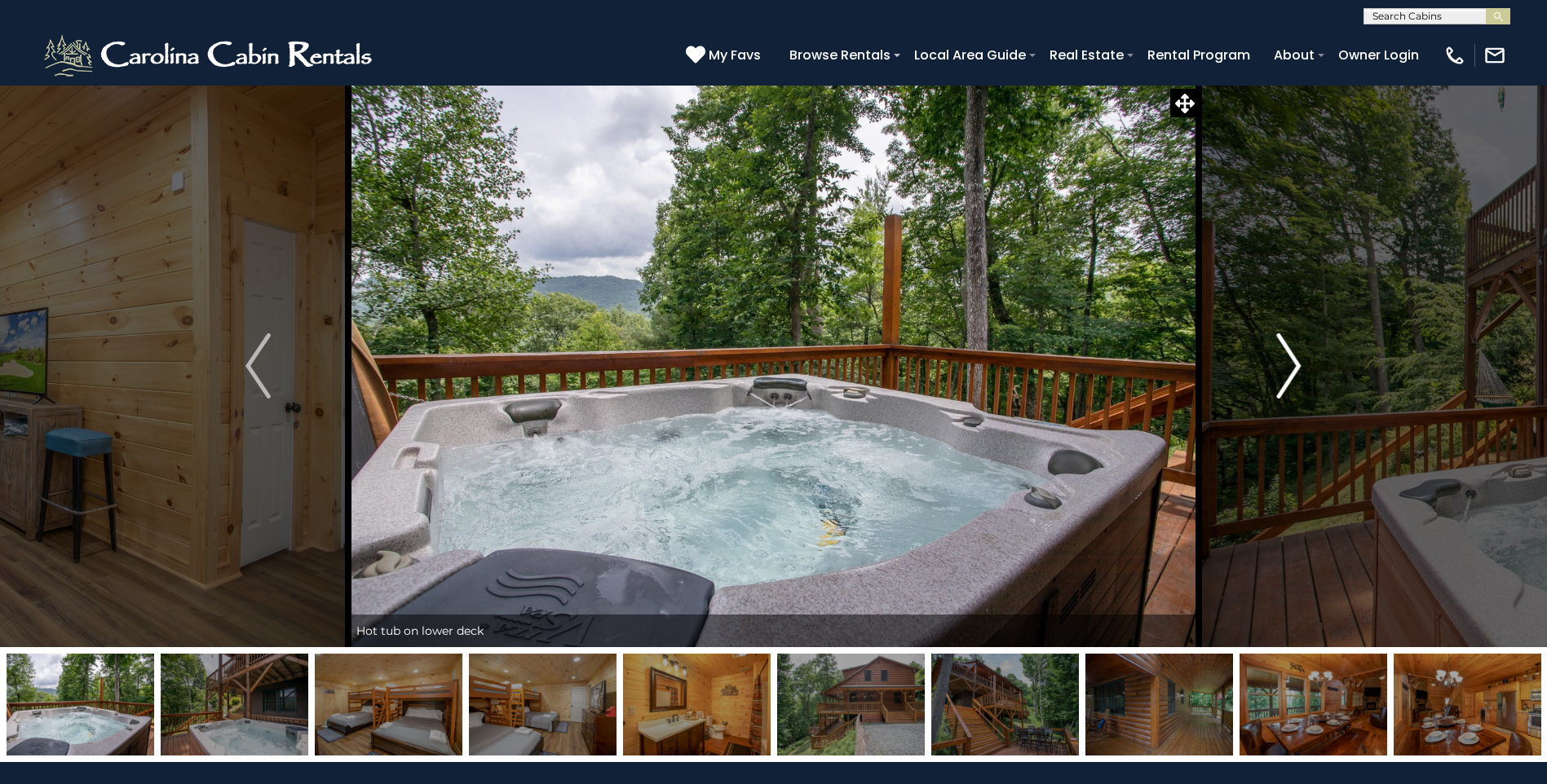
click at [1298, 363] on img "Next" at bounding box center [1289, 366] width 24 height 65
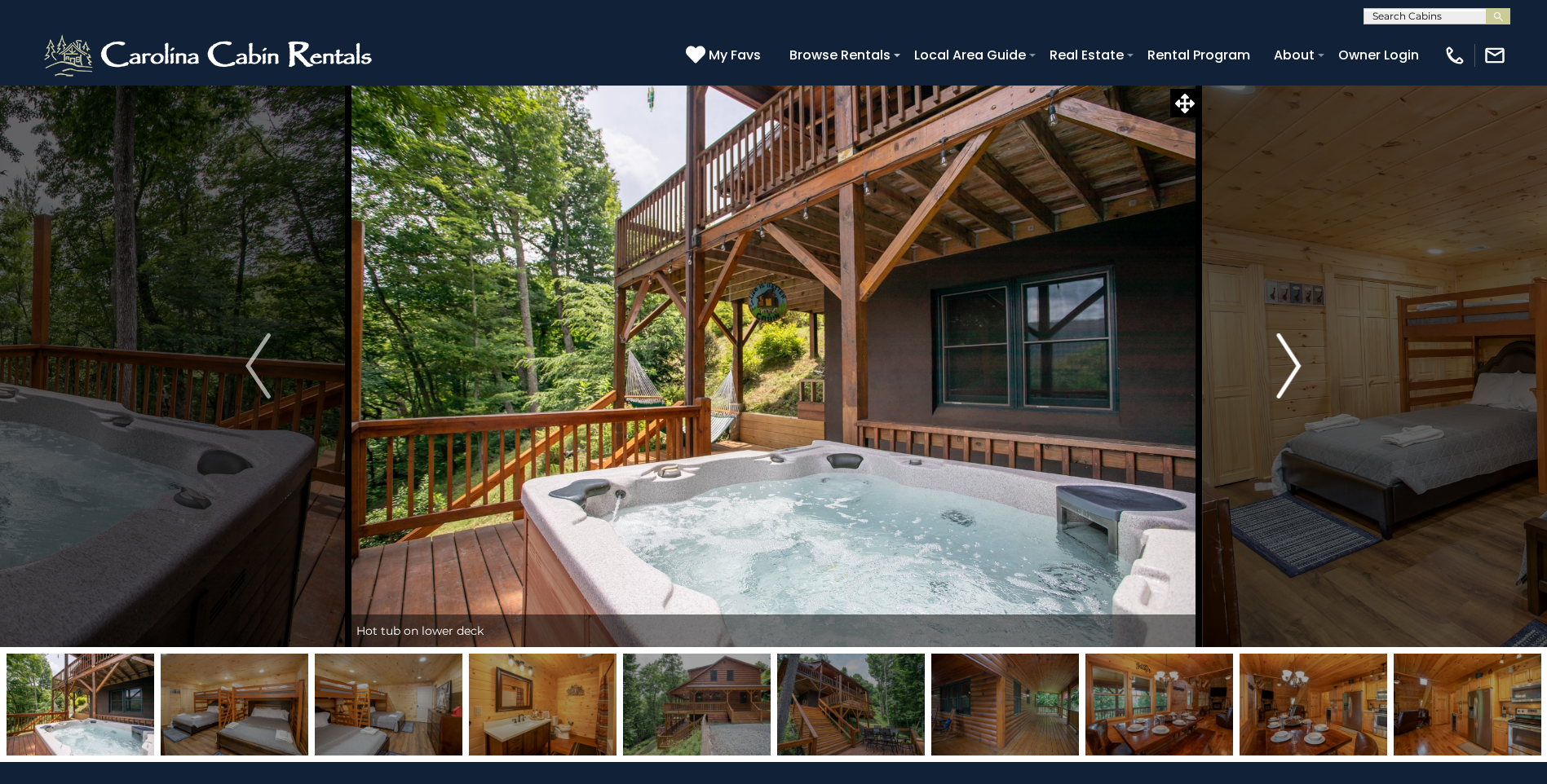
click at [1294, 350] on img "Next" at bounding box center [1289, 366] width 24 height 65
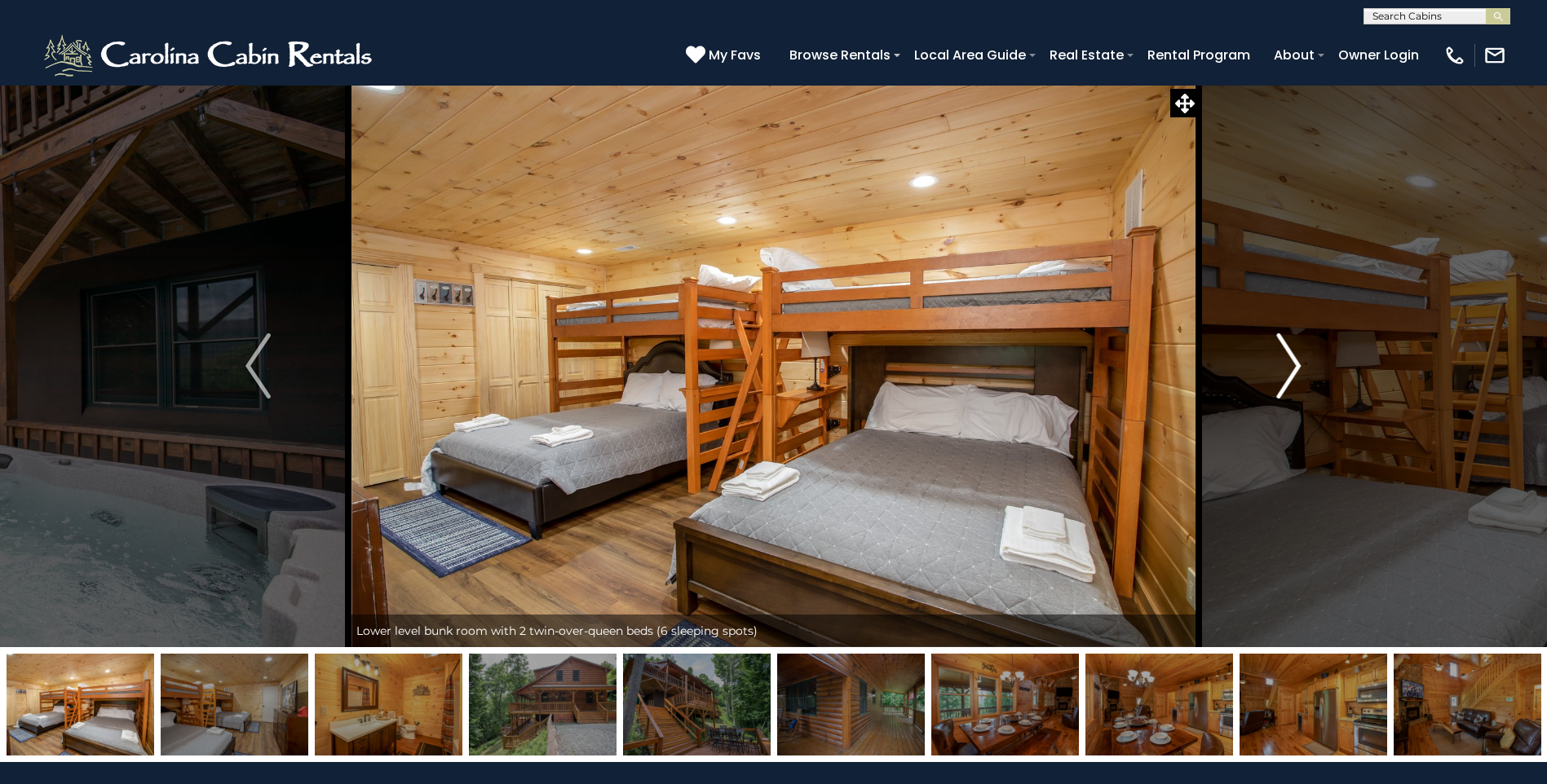
click at [1294, 350] on img "Next" at bounding box center [1289, 366] width 24 height 65
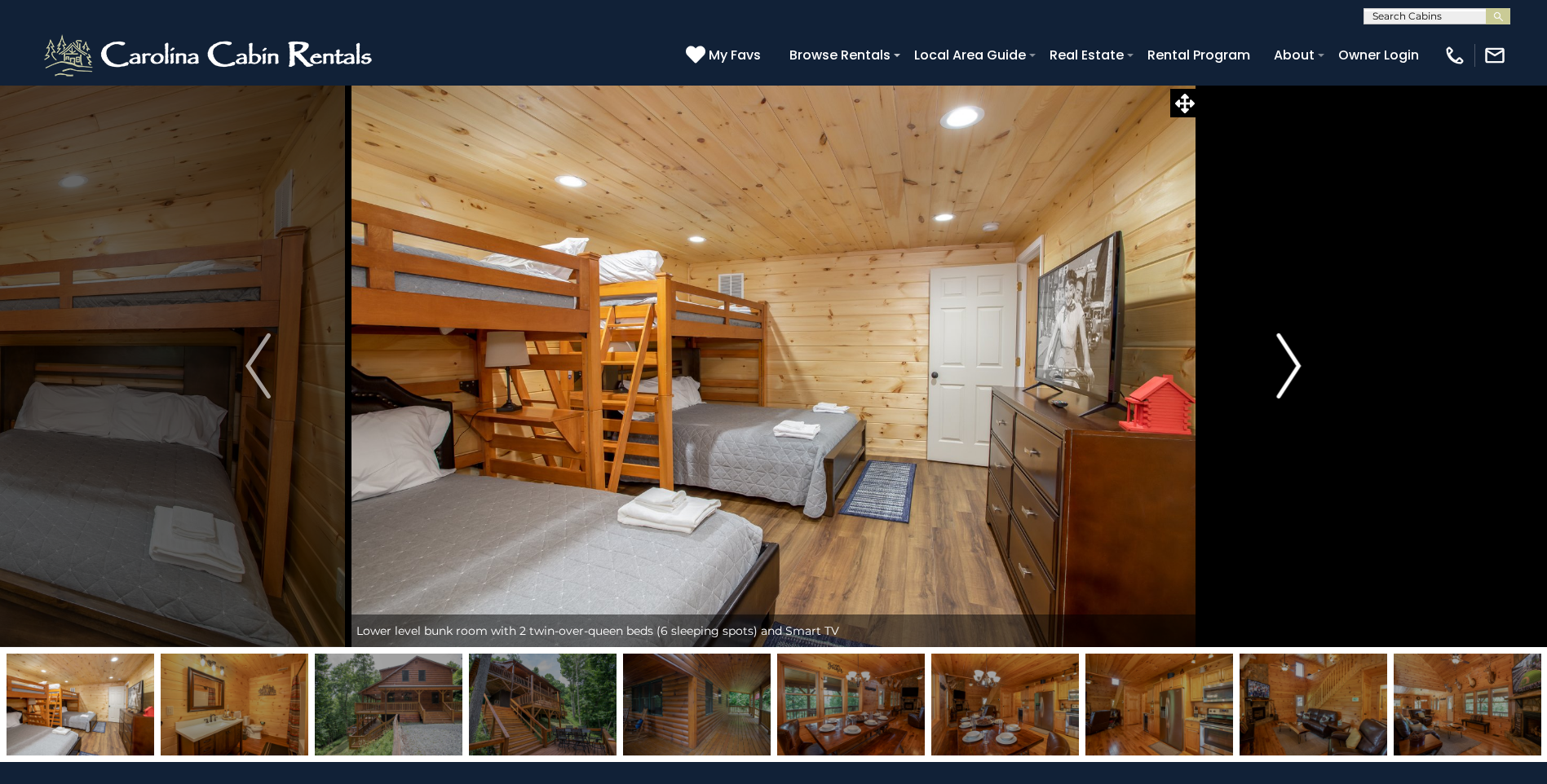
click at [1281, 372] on img "Next" at bounding box center [1289, 366] width 24 height 65
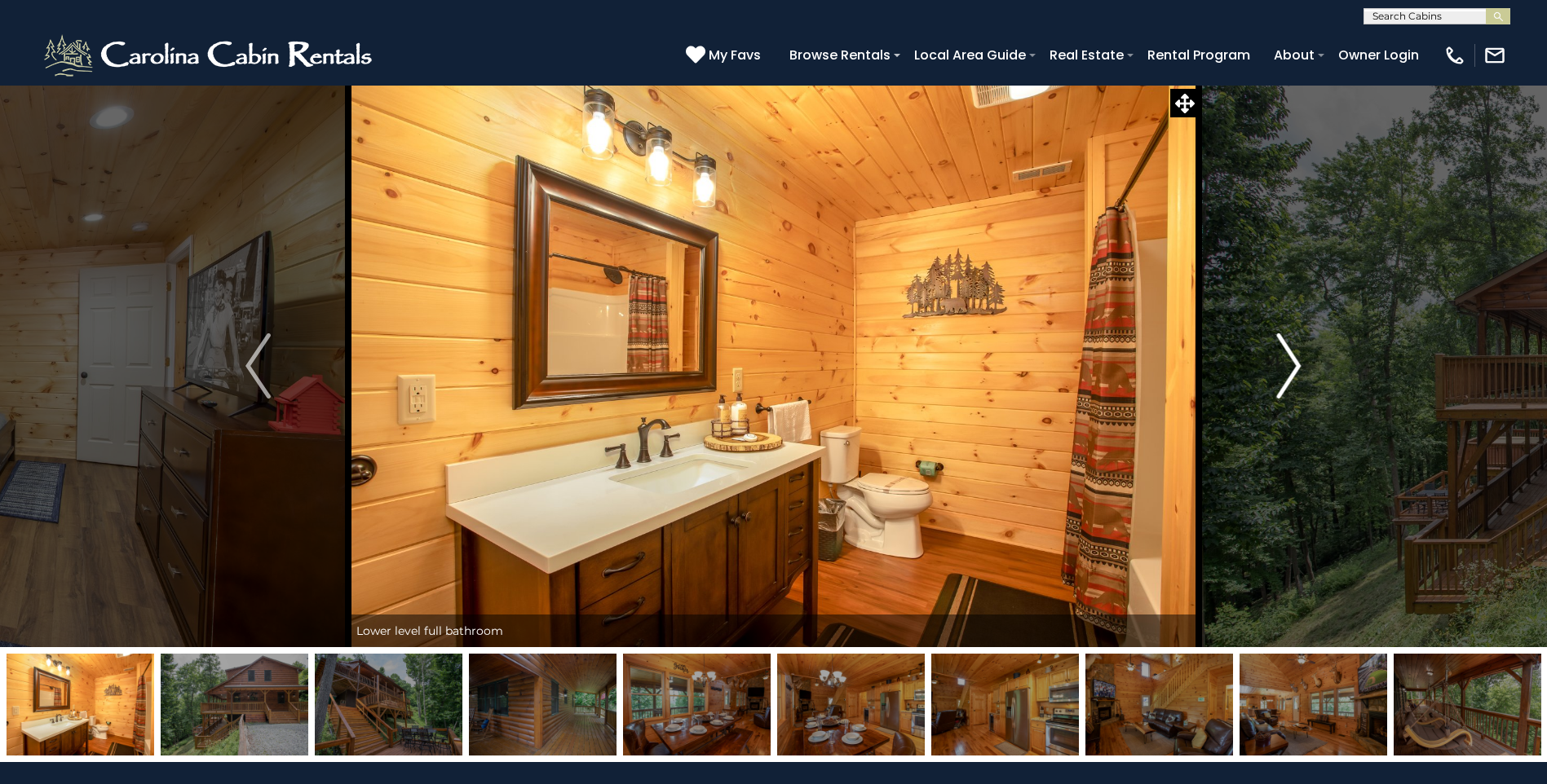
click at [1281, 374] on img "Next" at bounding box center [1289, 366] width 24 height 65
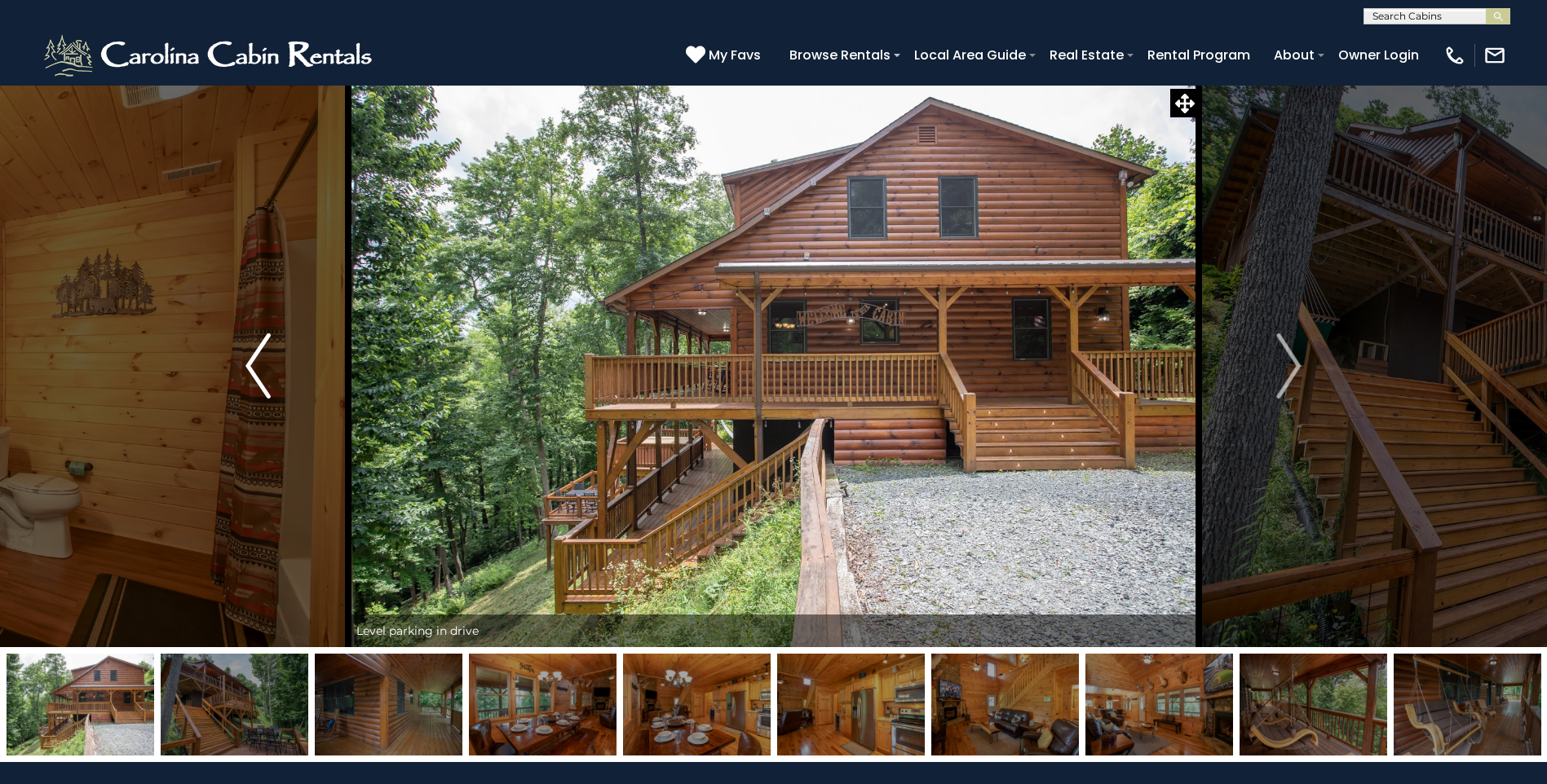
click at [250, 345] on img "Previous" at bounding box center [257, 366] width 24 height 65
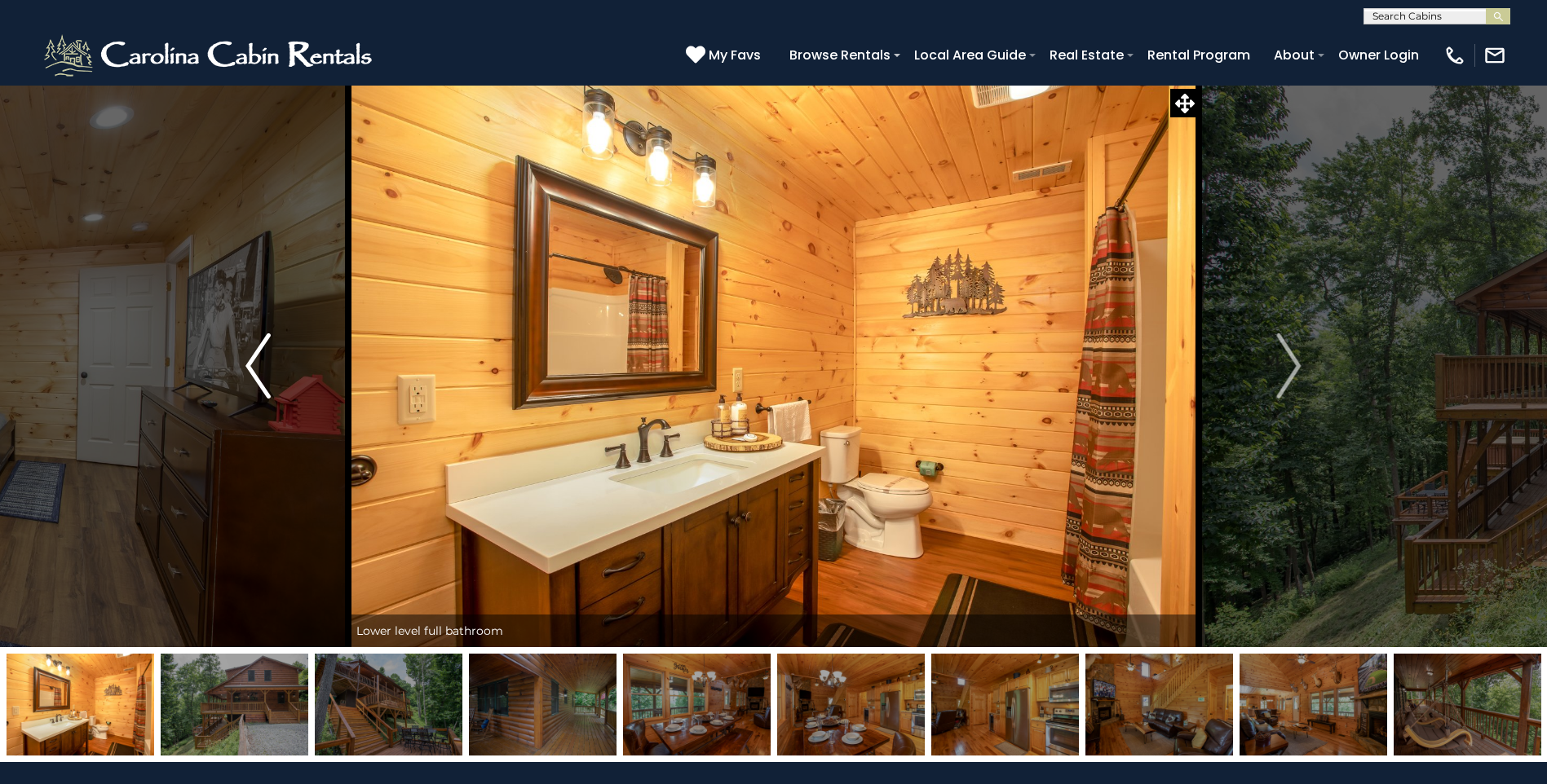
click at [250, 345] on img "Previous" at bounding box center [257, 366] width 24 height 65
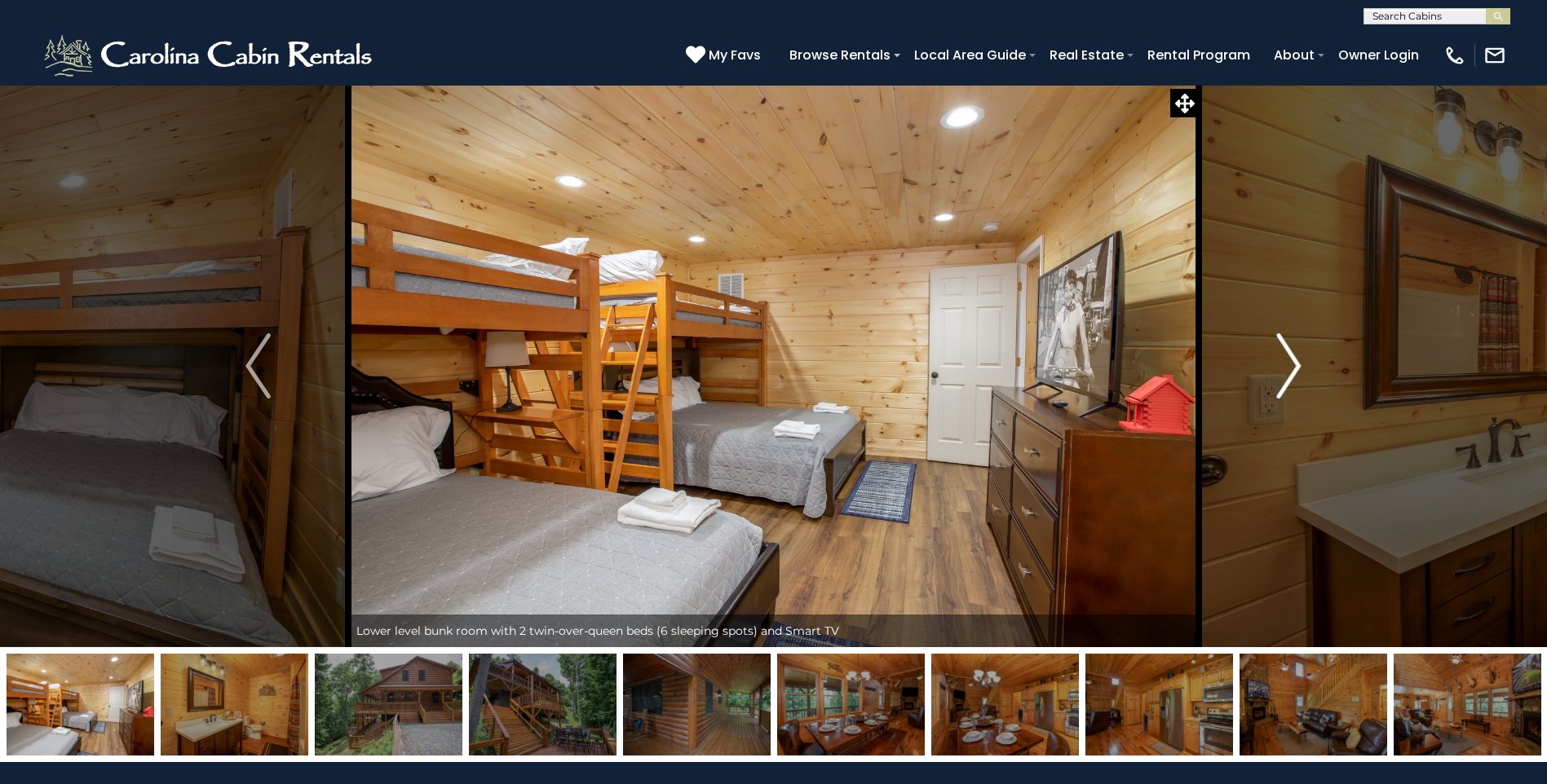
click at [1287, 362] on img "Next" at bounding box center [1289, 366] width 24 height 65
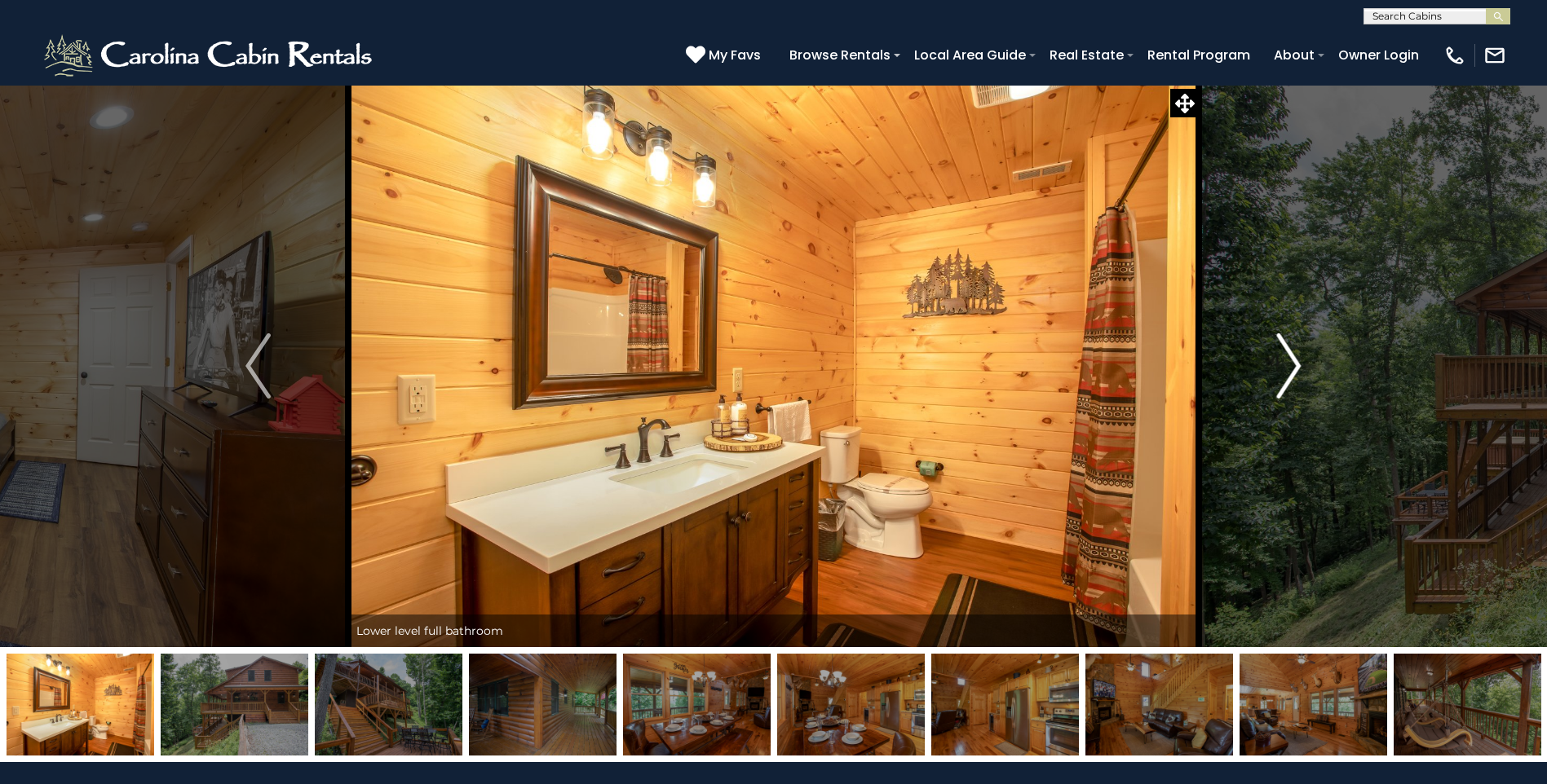
click at [1284, 360] on img "Next" at bounding box center [1289, 366] width 24 height 65
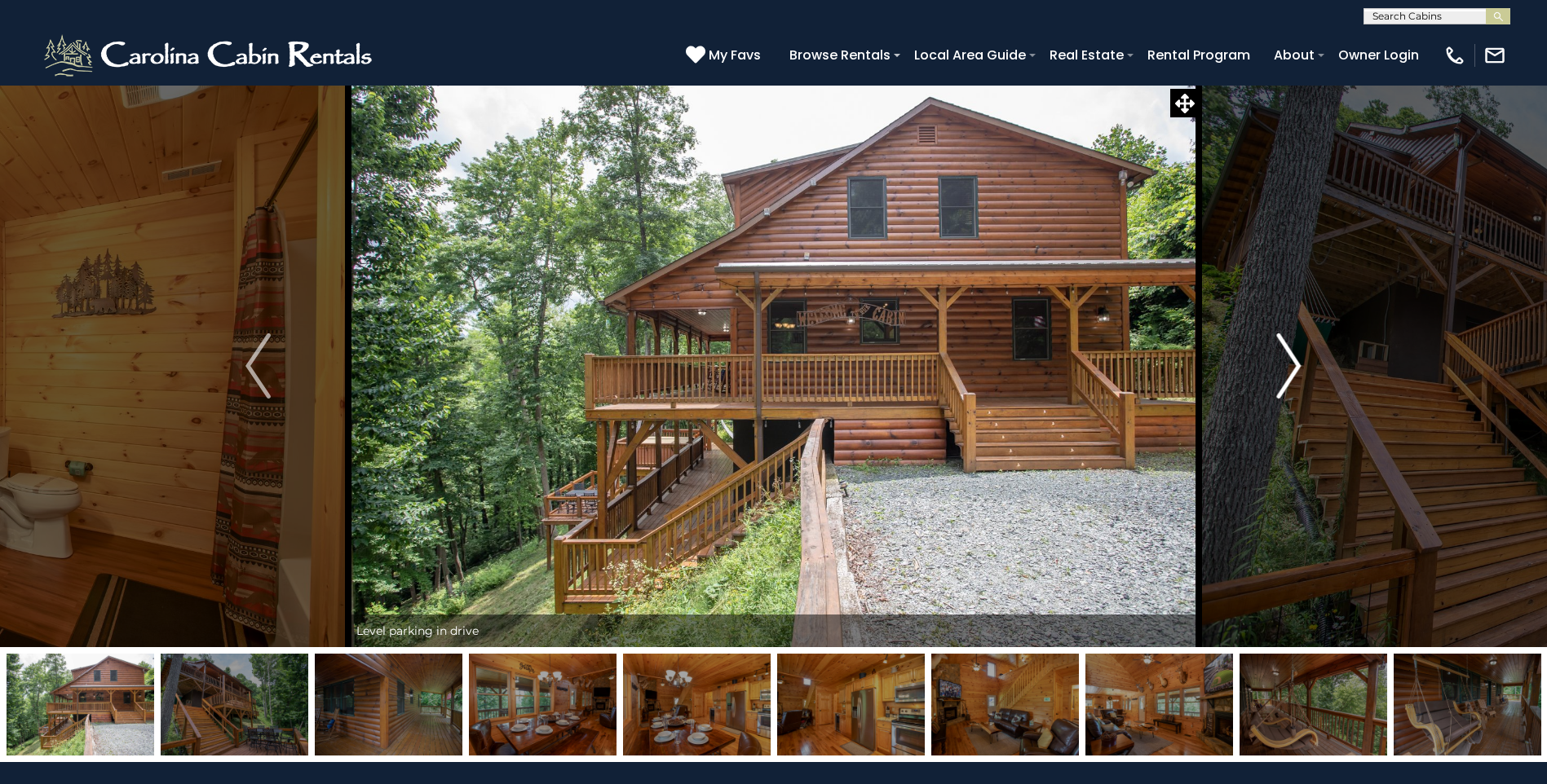
click at [1281, 347] on img "Next" at bounding box center [1289, 366] width 24 height 65
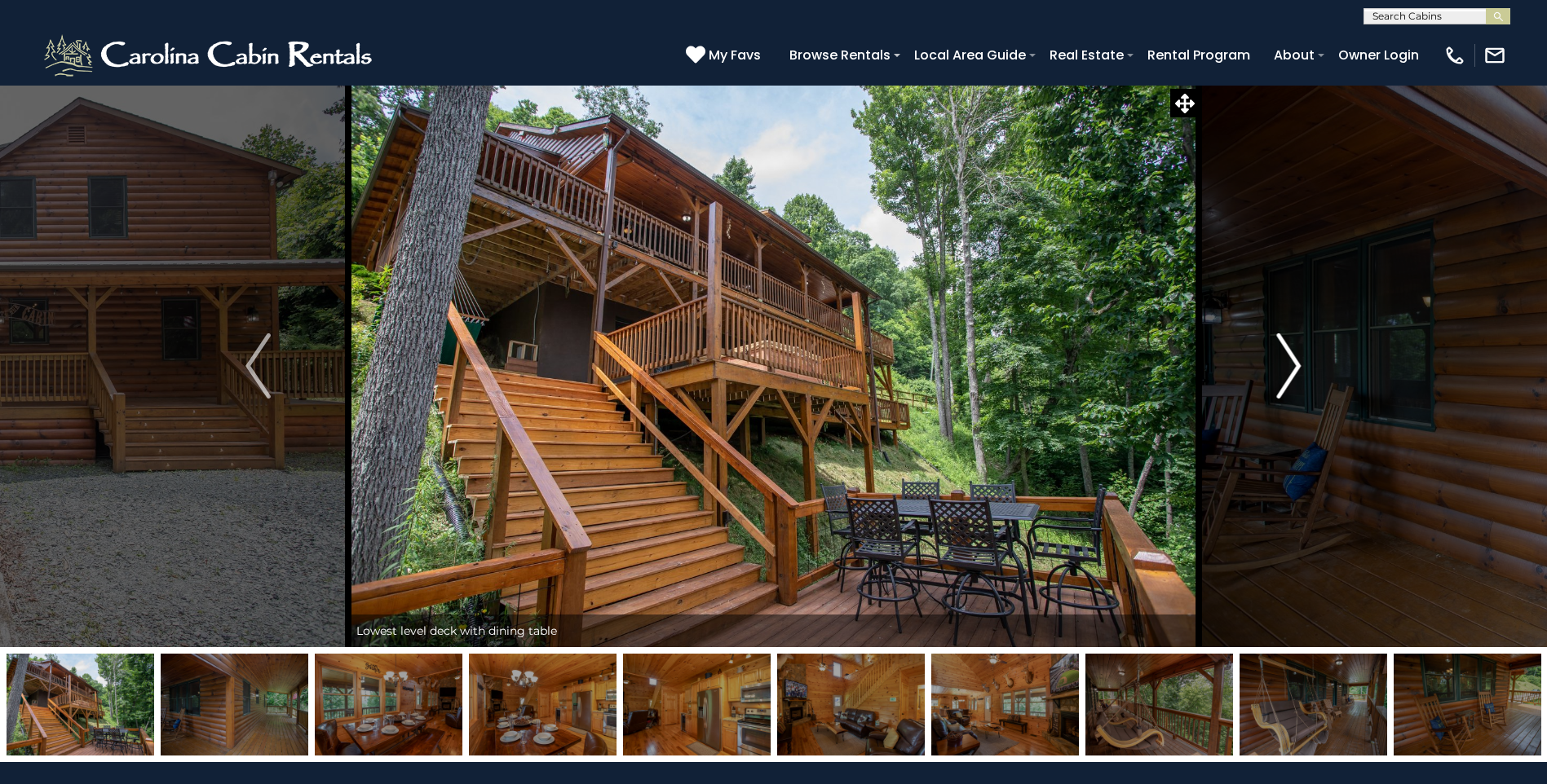
click at [1282, 344] on img "Next" at bounding box center [1289, 366] width 24 height 65
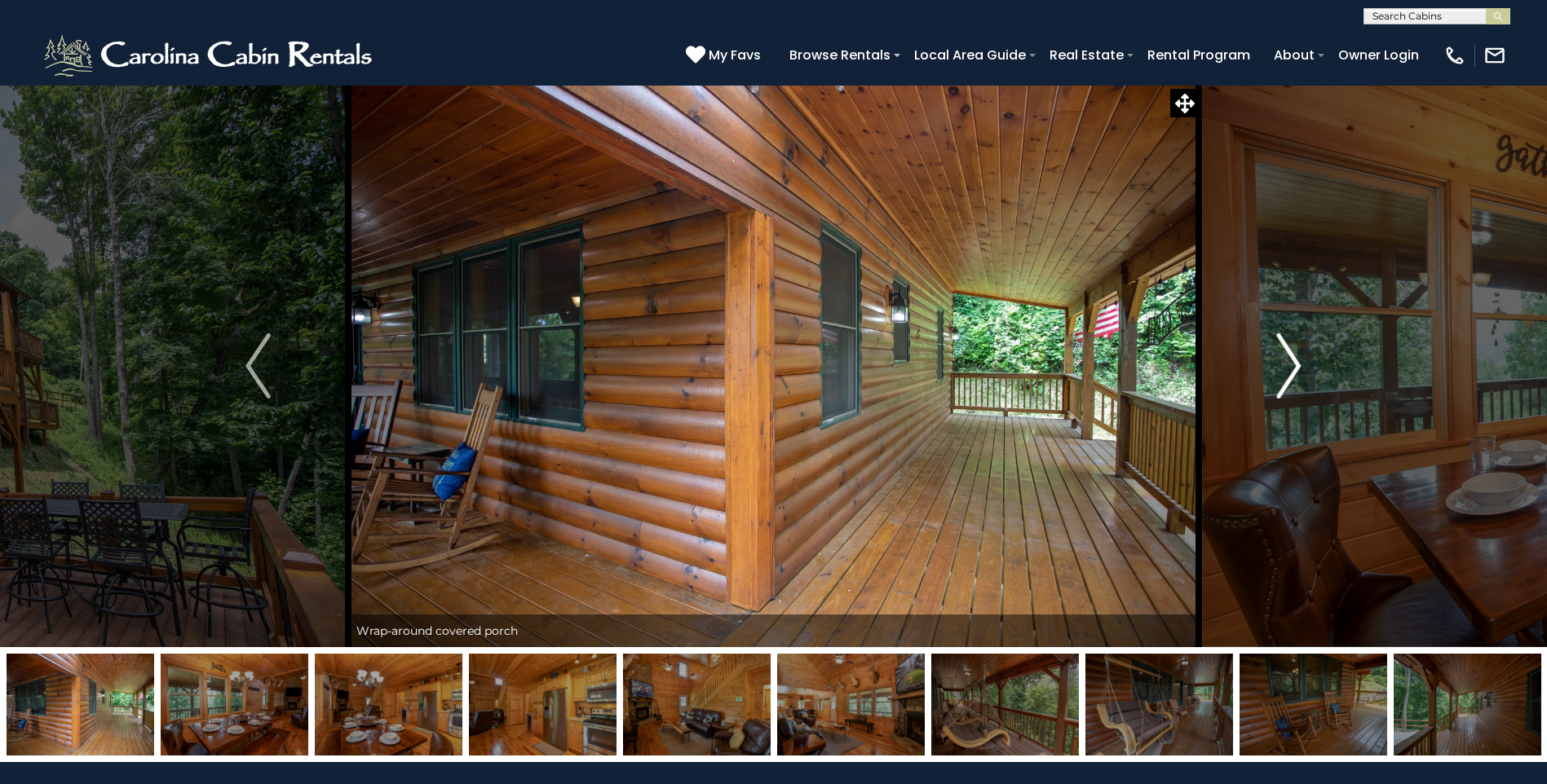
click at [1282, 344] on img "Next" at bounding box center [1289, 366] width 24 height 65
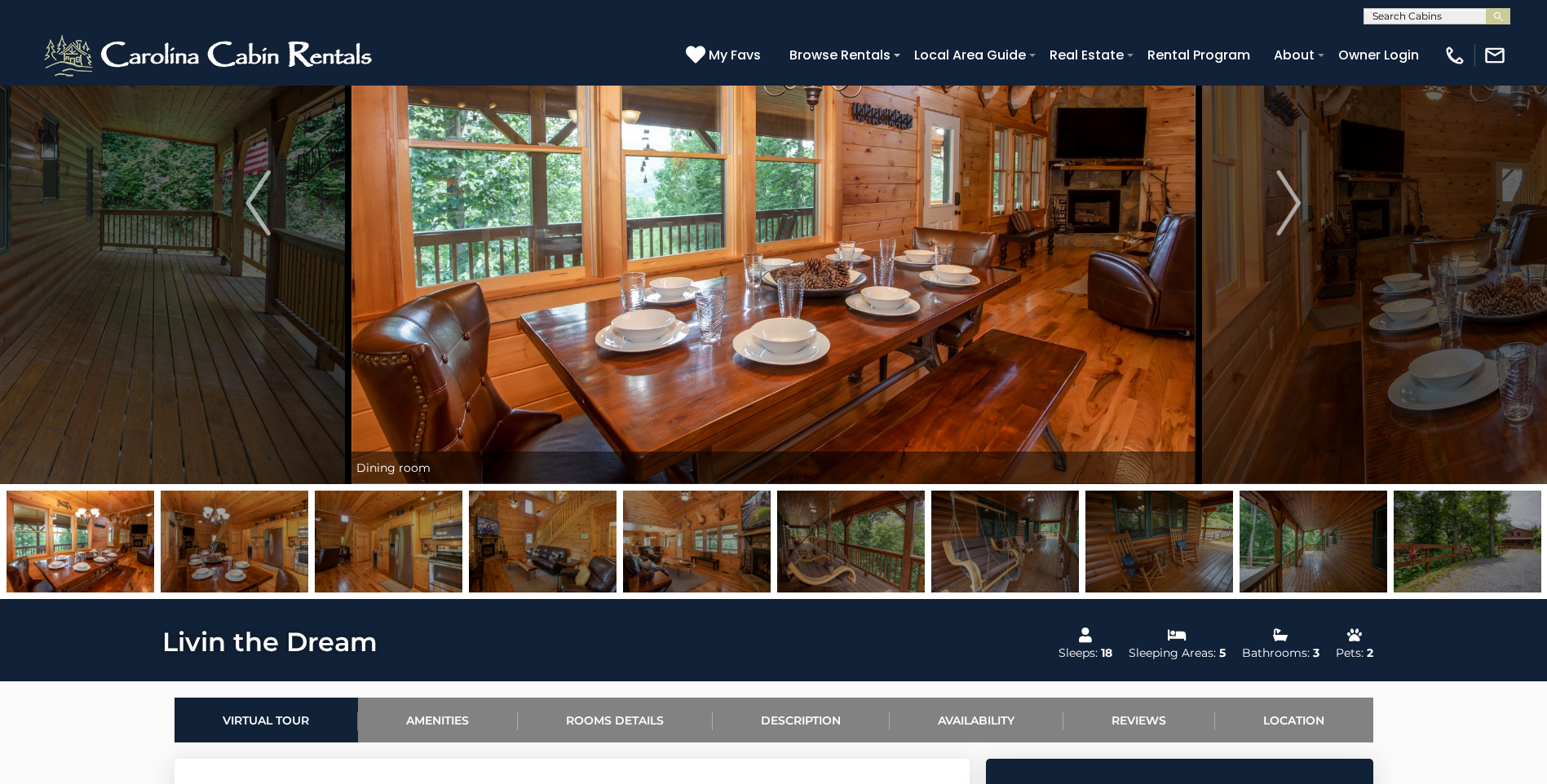
scroll to position [326, 0]
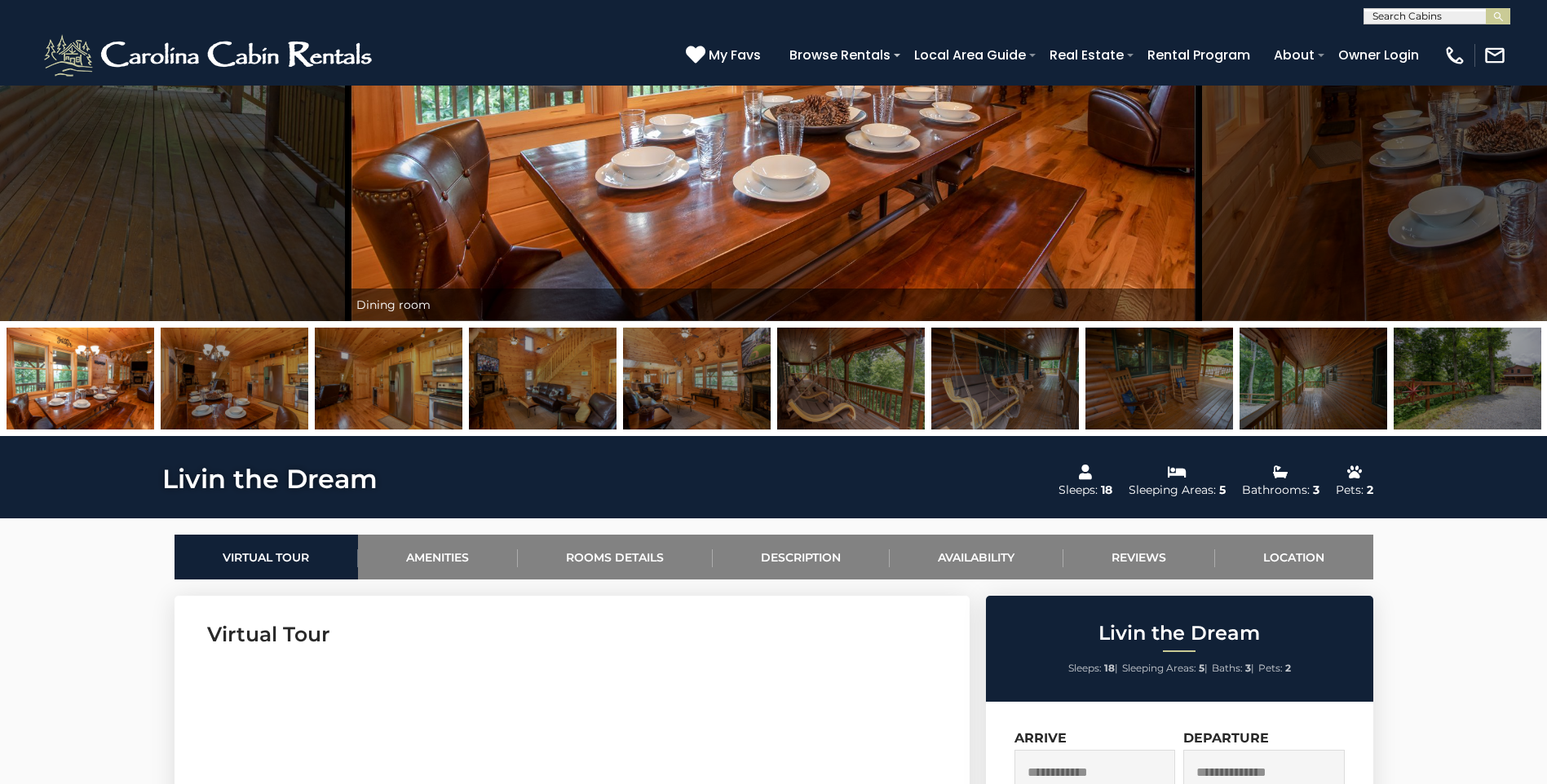
click at [818, 396] on img at bounding box center [851, 379] width 147 height 102
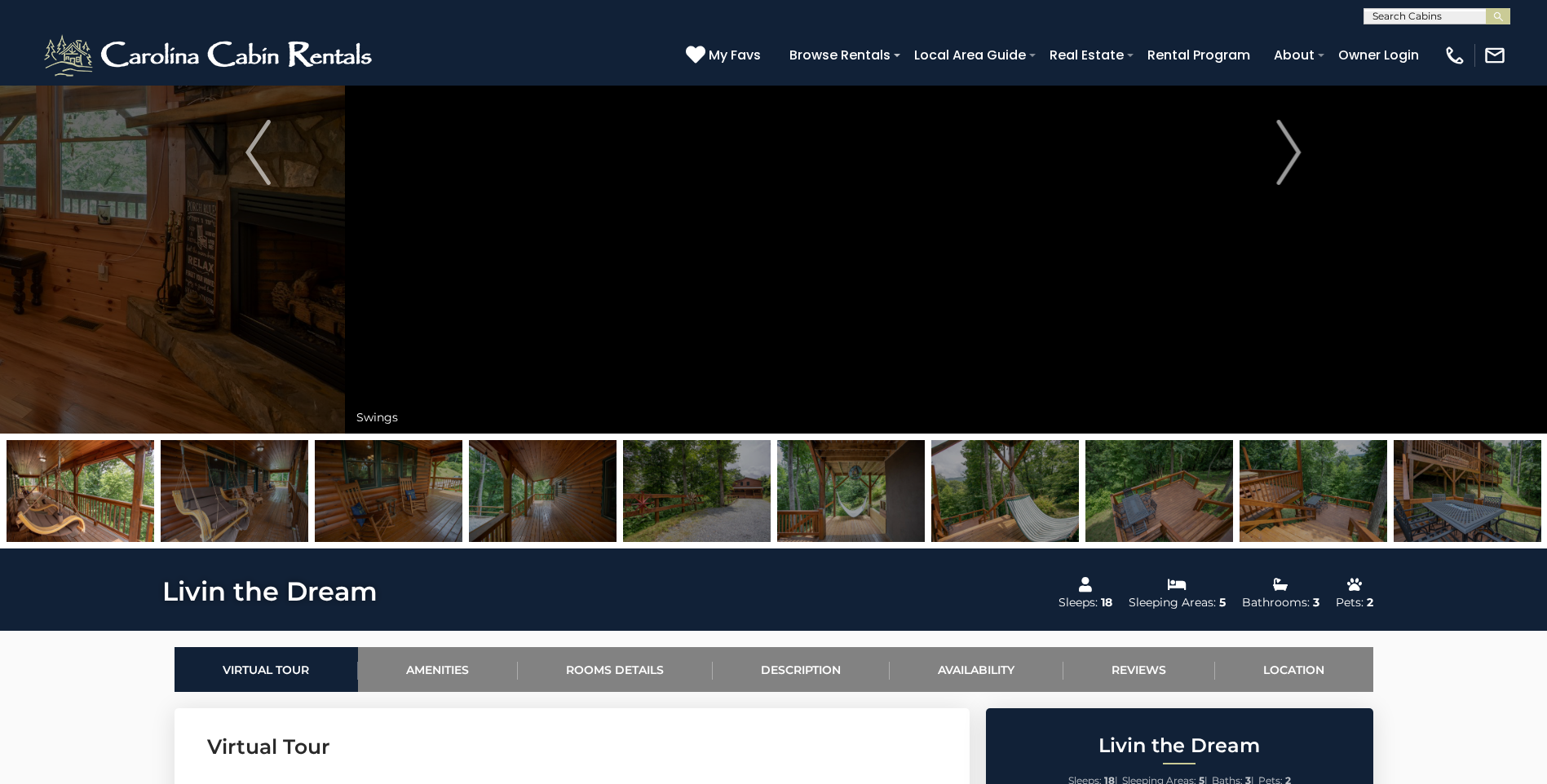
scroll to position [0, 0]
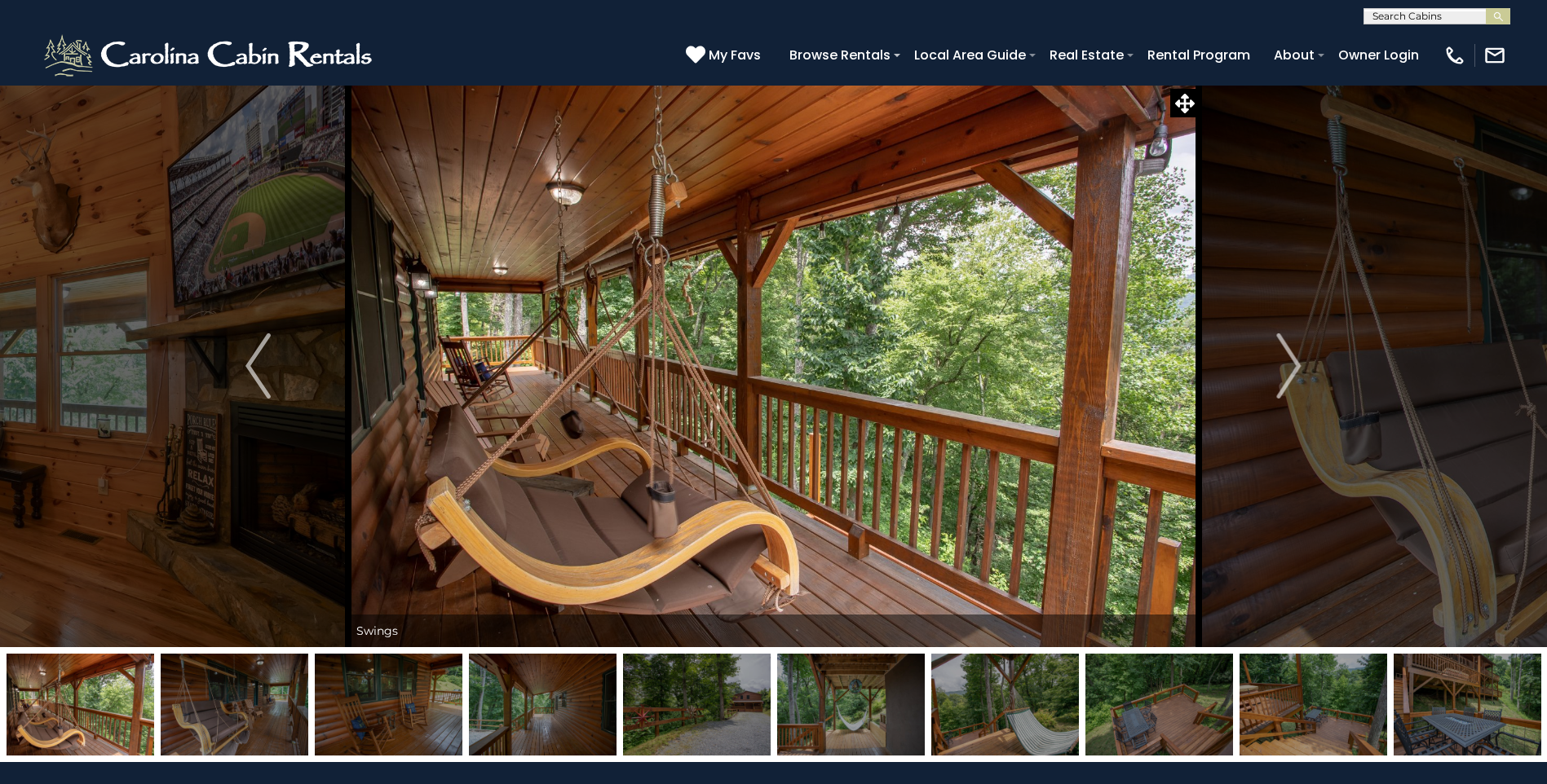
click at [1073, 714] on img at bounding box center [1005, 705] width 147 height 102
